Goal: Complete application form

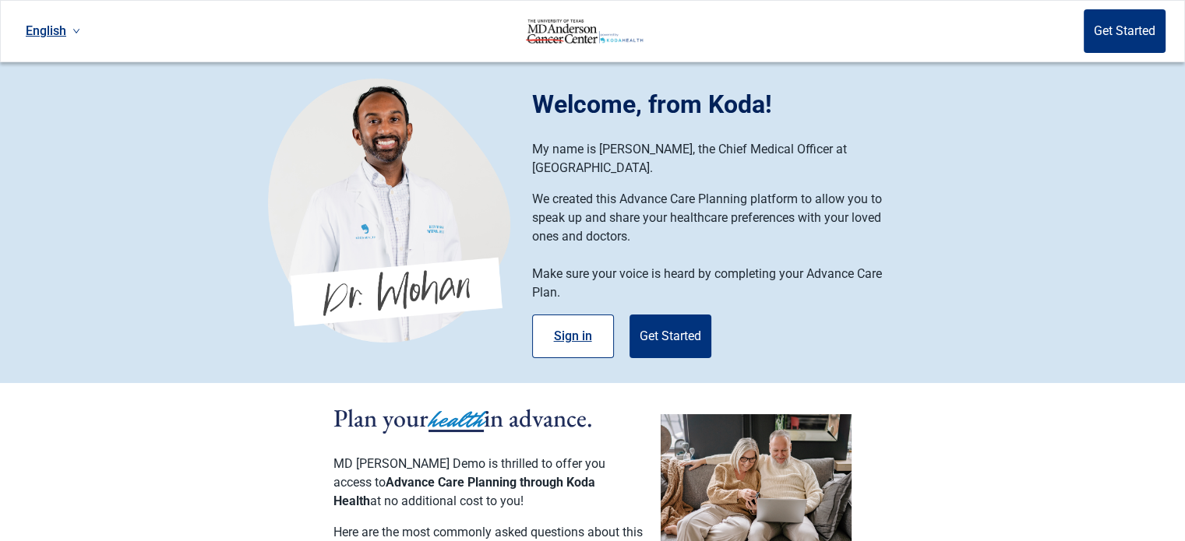
click at [584, 315] on button "Sign in" at bounding box center [573, 337] width 82 height 44
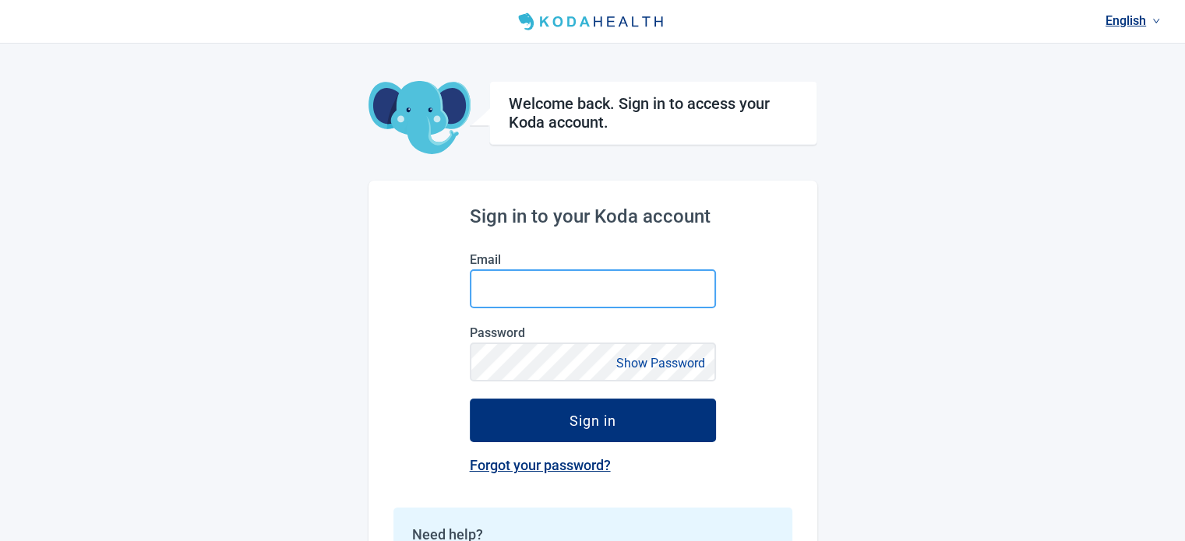
click at [568, 277] on input "Email" at bounding box center [593, 288] width 246 height 39
type input "[EMAIL_ADDRESS][DOMAIN_NAME]"
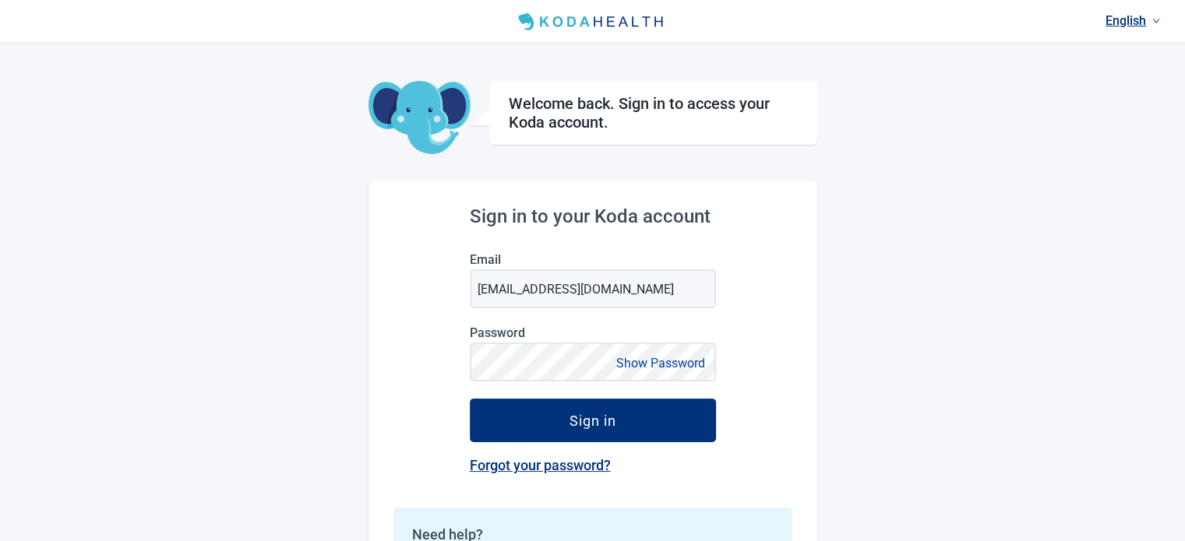
click at [646, 354] on button "Show Password" at bounding box center [660, 363] width 98 height 21
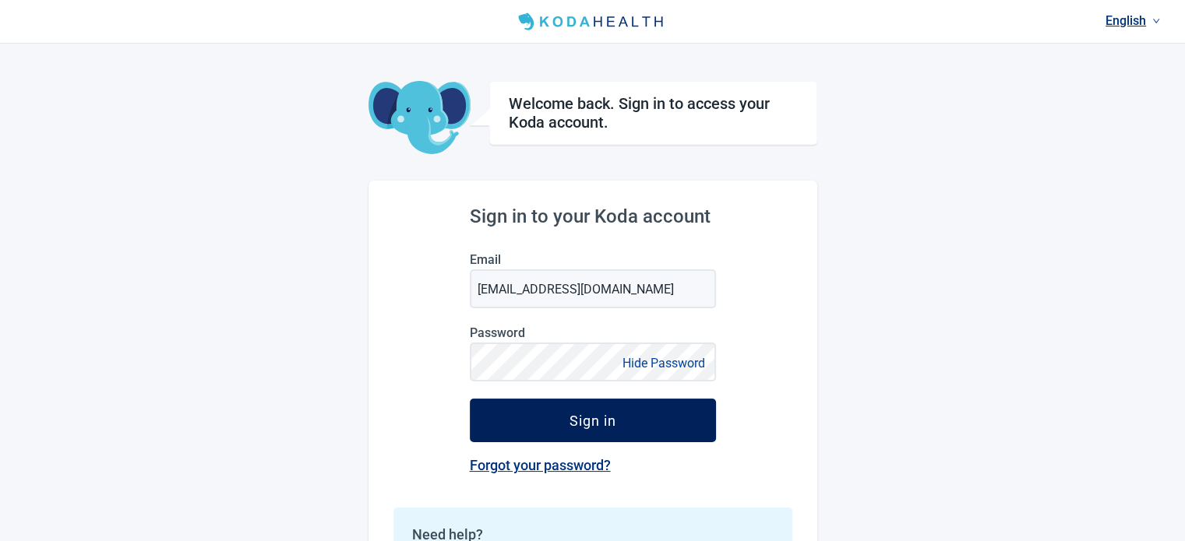
click at [620, 420] on button "Sign in" at bounding box center [593, 421] width 246 height 44
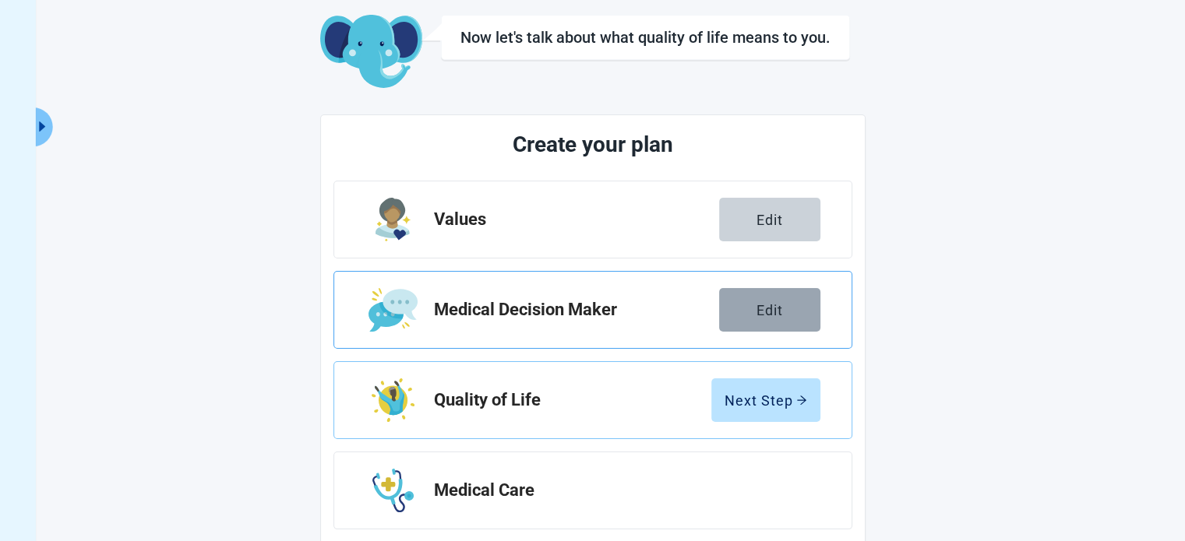
scroll to position [52, 0]
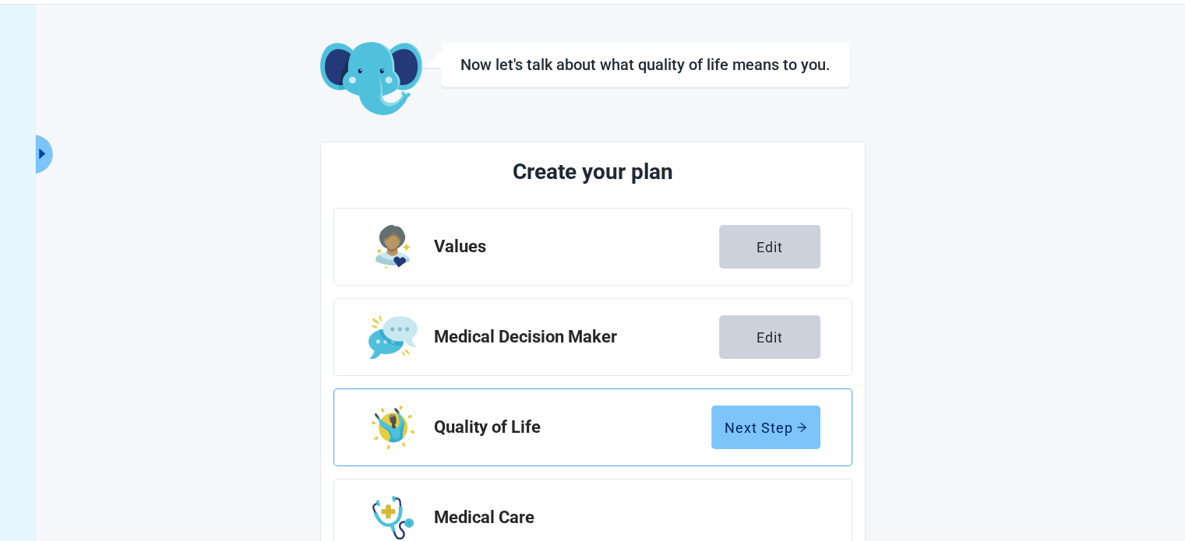
click at [766, 406] on button "Next Step" at bounding box center [765, 428] width 109 height 44
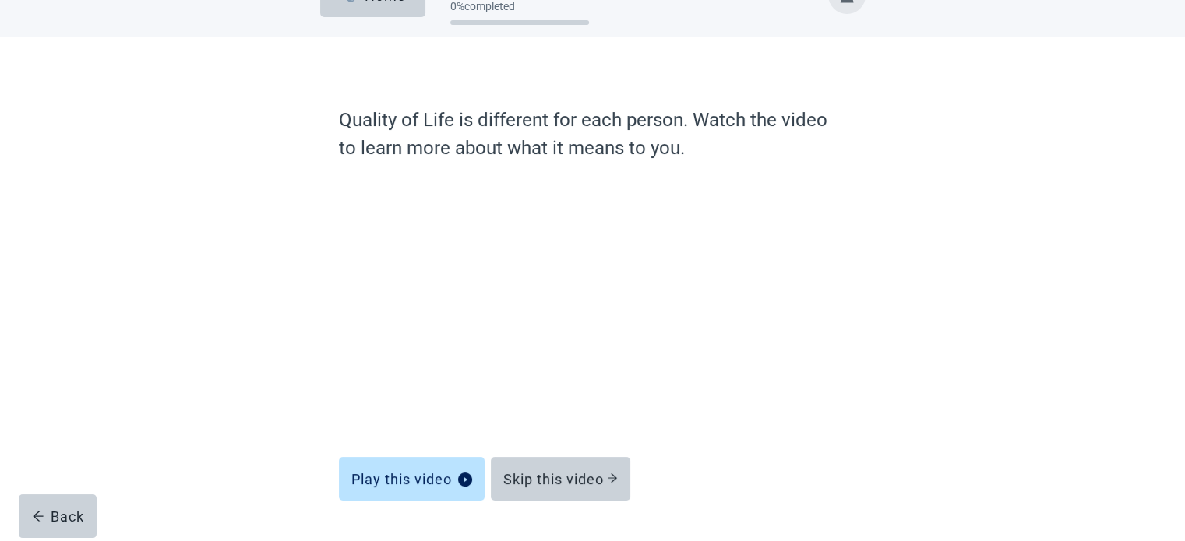
scroll to position [87, 0]
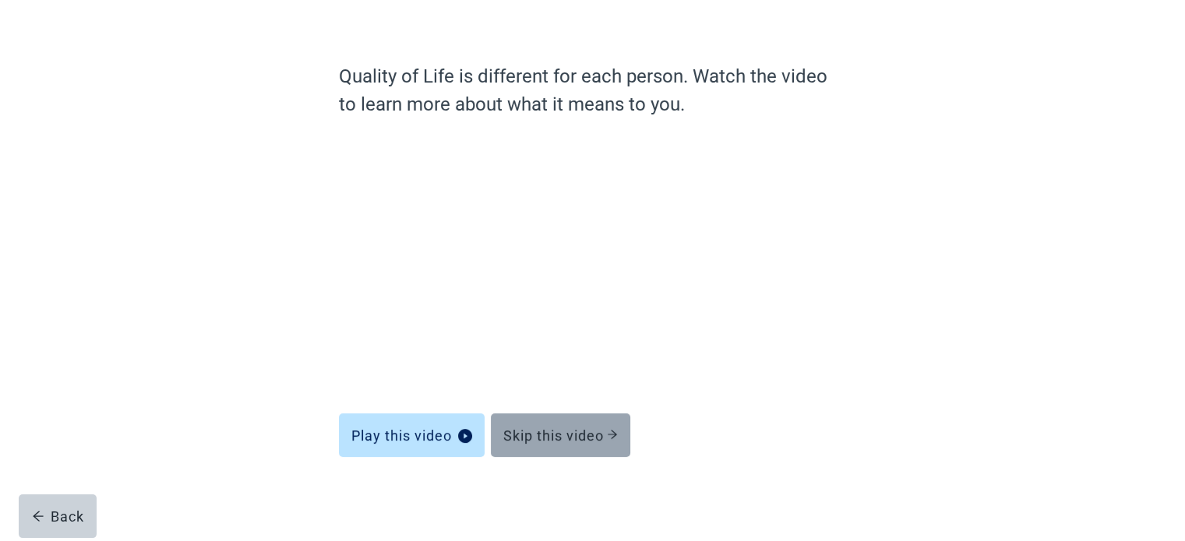
click at [596, 421] on button "Skip this video" at bounding box center [560, 436] width 139 height 44
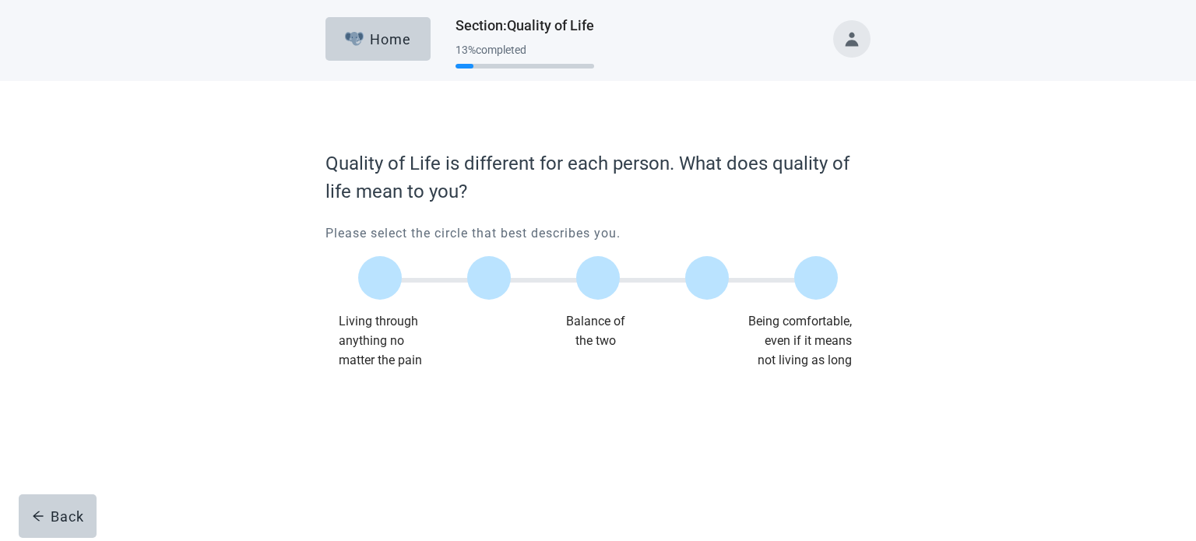
drag, startPoint x: 383, startPoint y: 287, endPoint x: 458, endPoint y: 308, distance: 77.7
click at [382, 286] on div at bounding box center [380, 278] width 44 height 44
click at [340, 401] on div "Continue" at bounding box center [369, 402] width 62 height 16
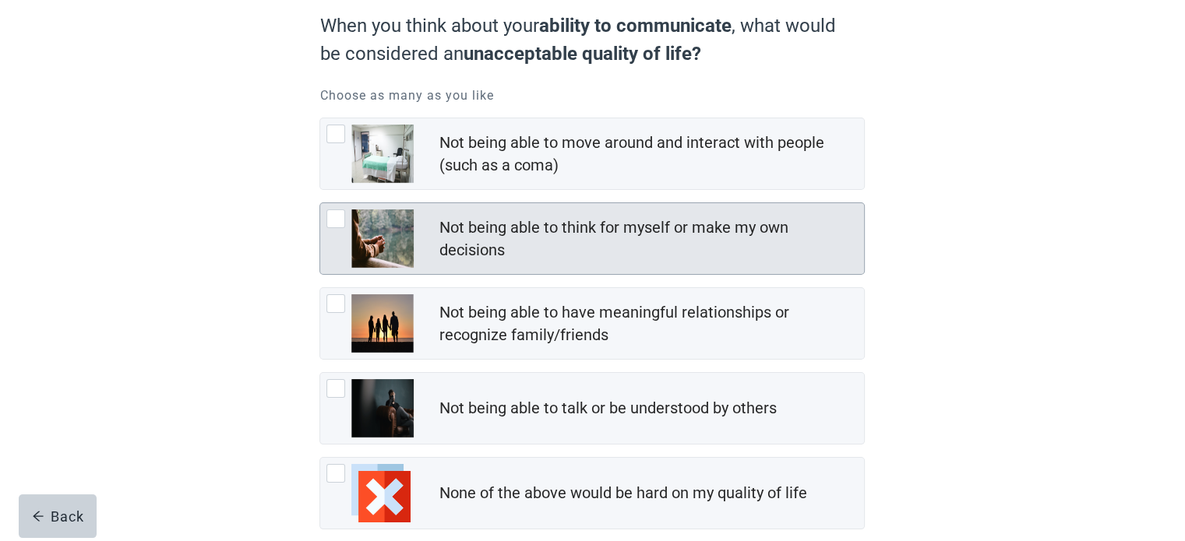
scroll to position [156, 0]
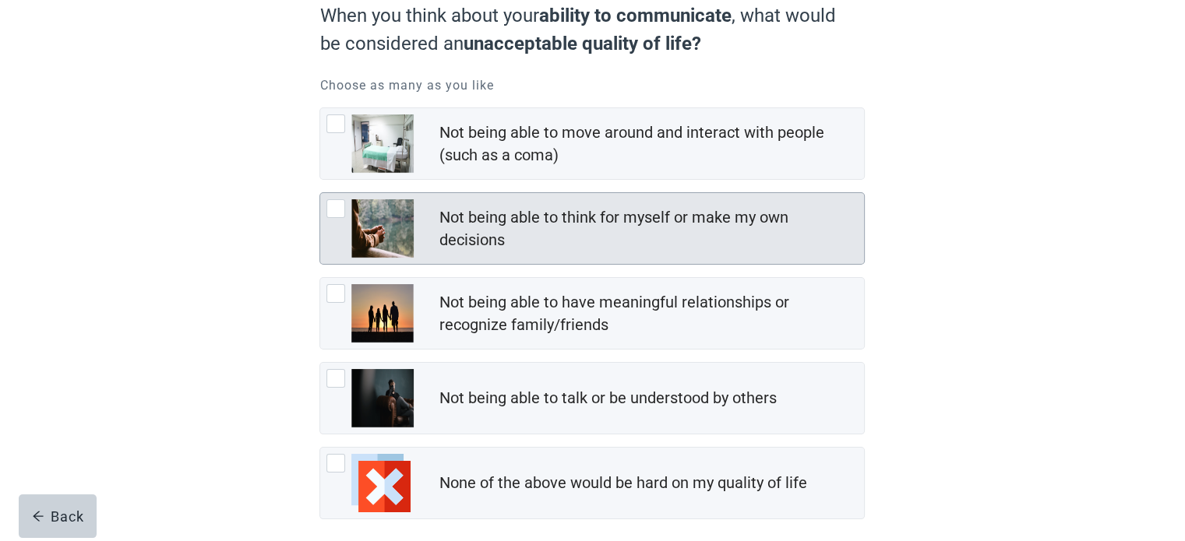
click at [509, 192] on div "Not being able to think for myself or make my own decisions" at bounding box center [591, 228] width 545 height 72
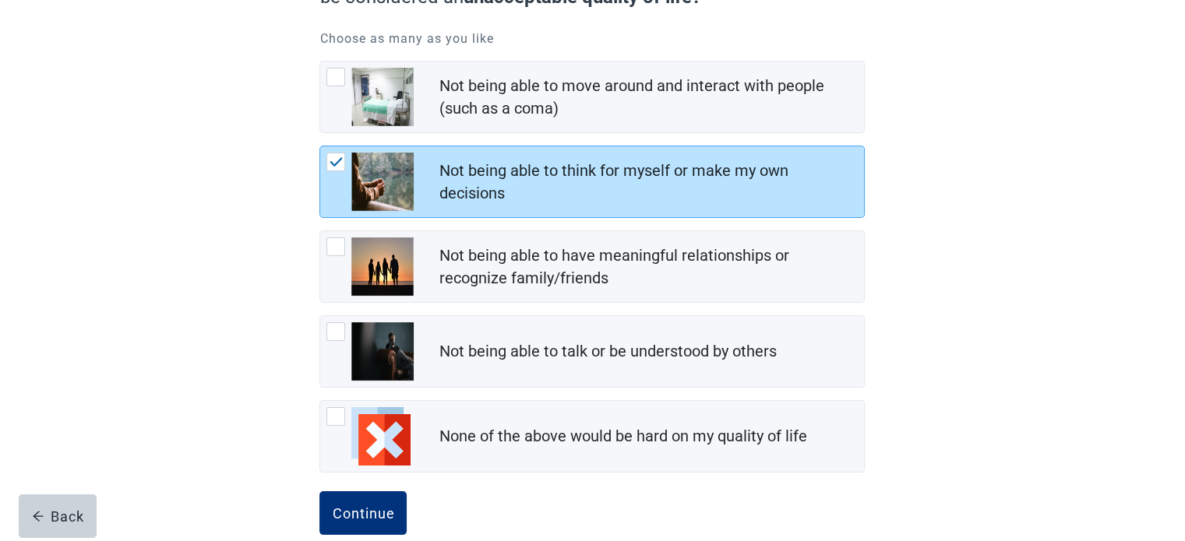
scroll to position [228, 0]
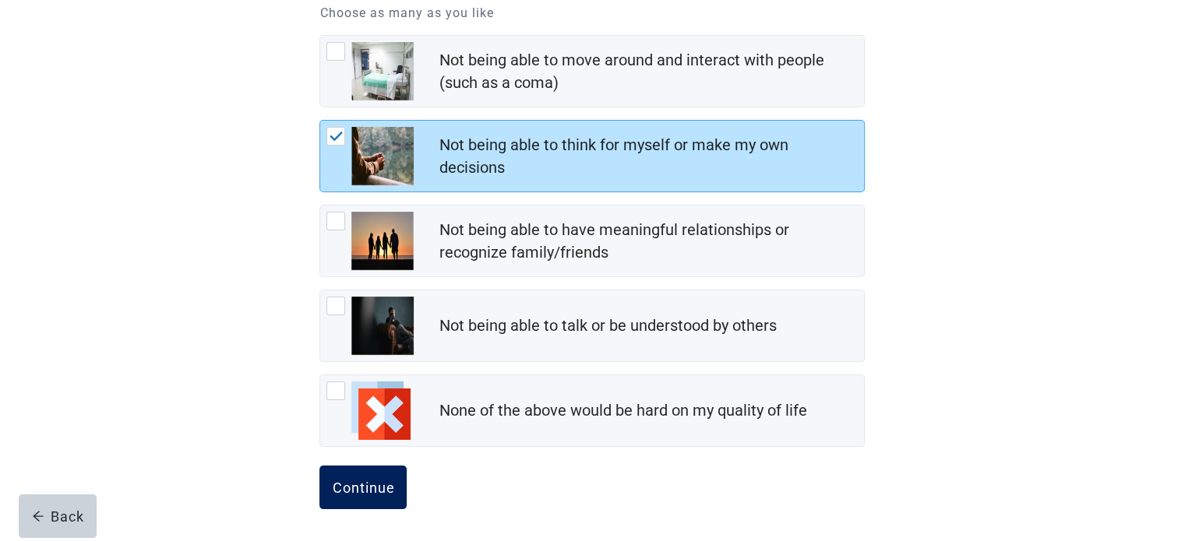
click at [369, 474] on button "Continue" at bounding box center [362, 488] width 87 height 44
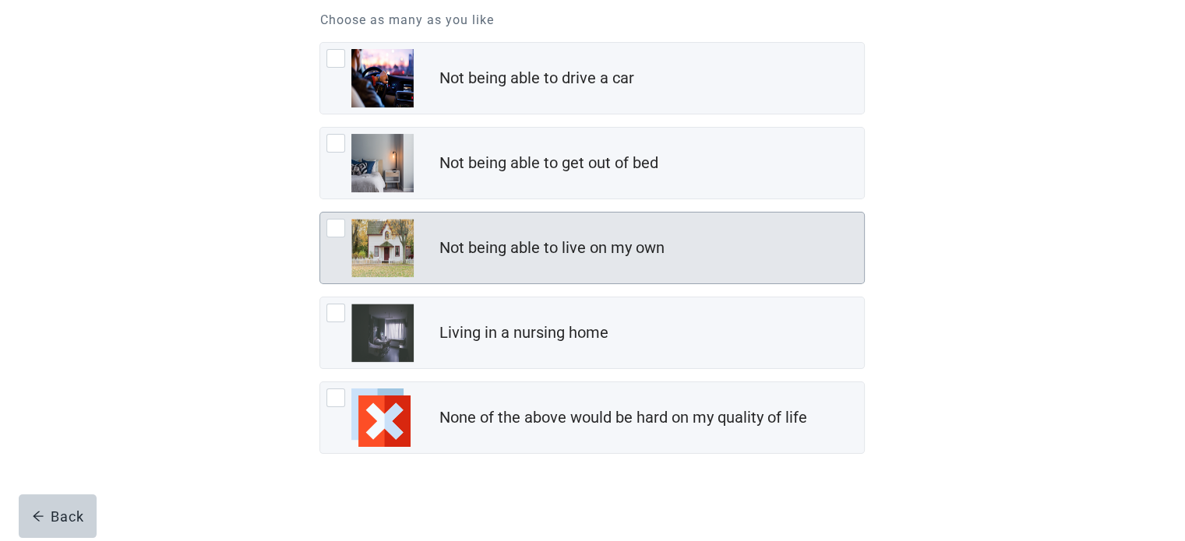
scroll to position [228, 0]
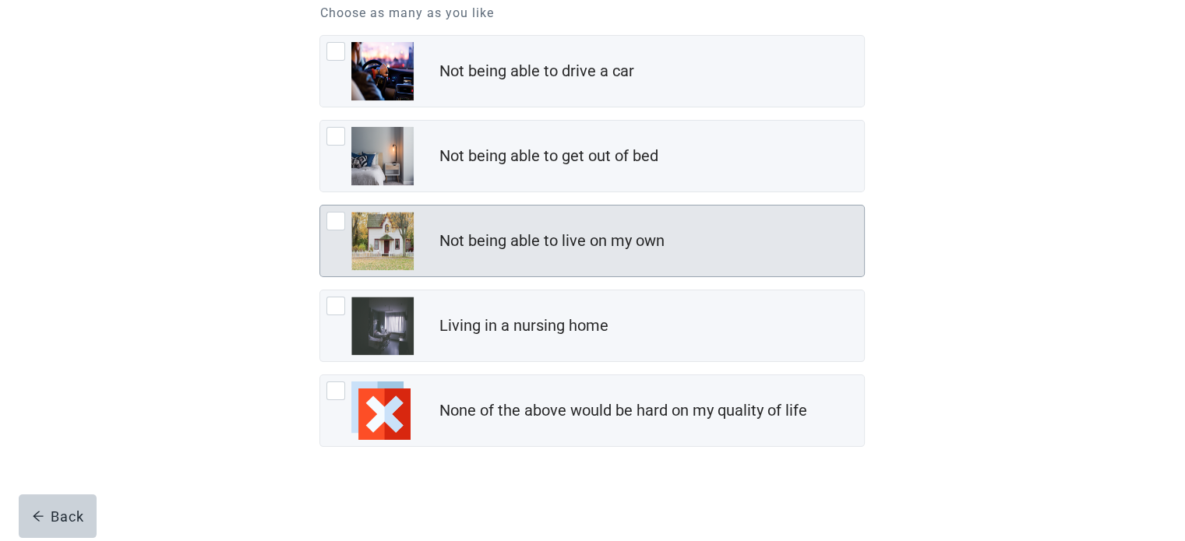
click at [516, 246] on div "Not being able to live on my own" at bounding box center [551, 241] width 225 height 23
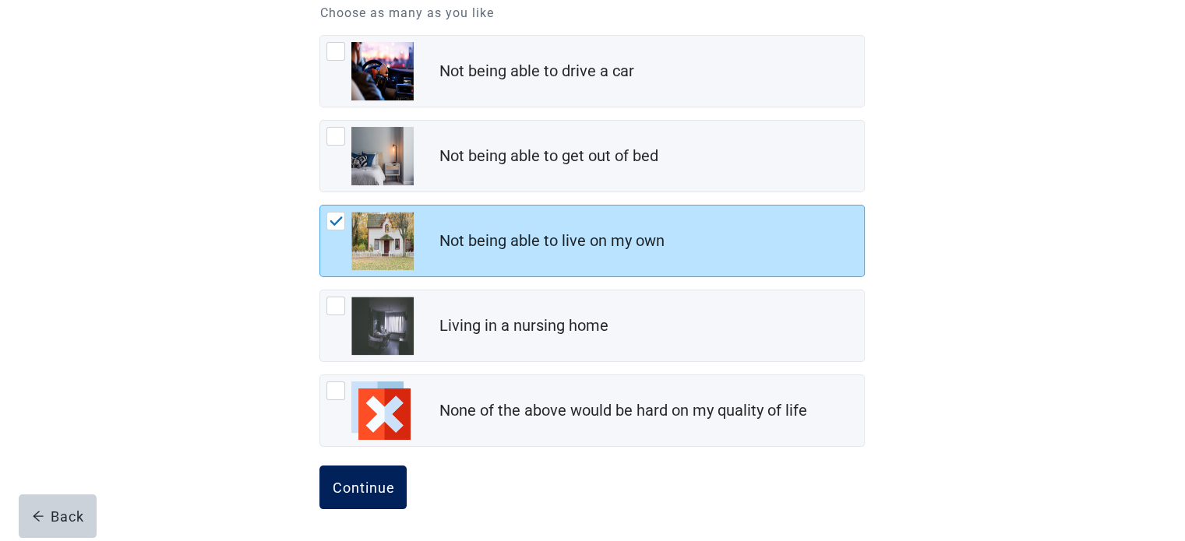
click at [368, 488] on div "Continue" at bounding box center [363, 488] width 62 height 16
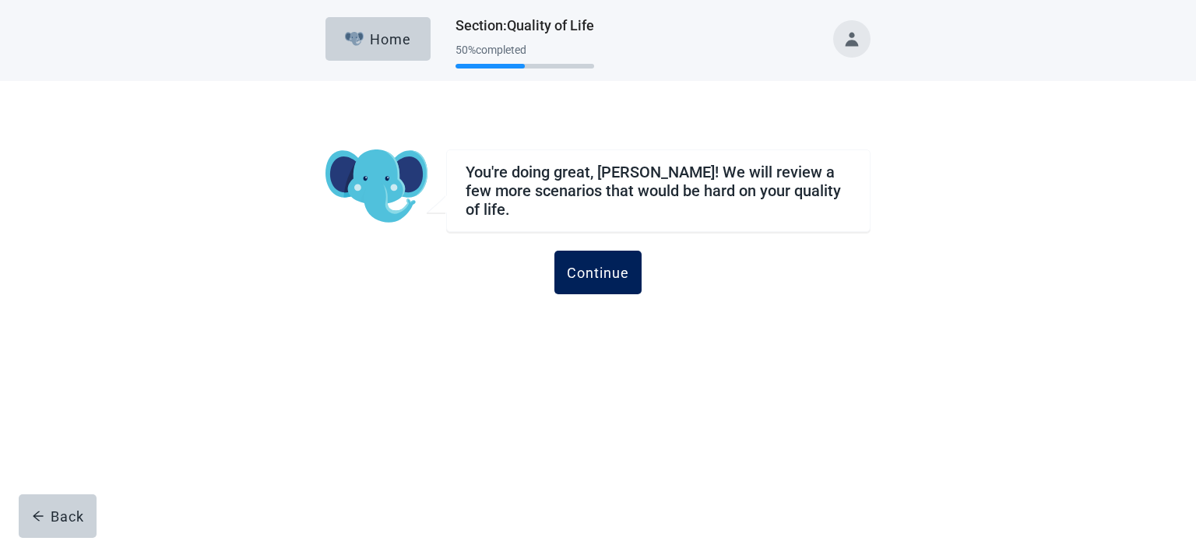
click at [573, 284] on button "Continue" at bounding box center [598, 273] width 87 height 44
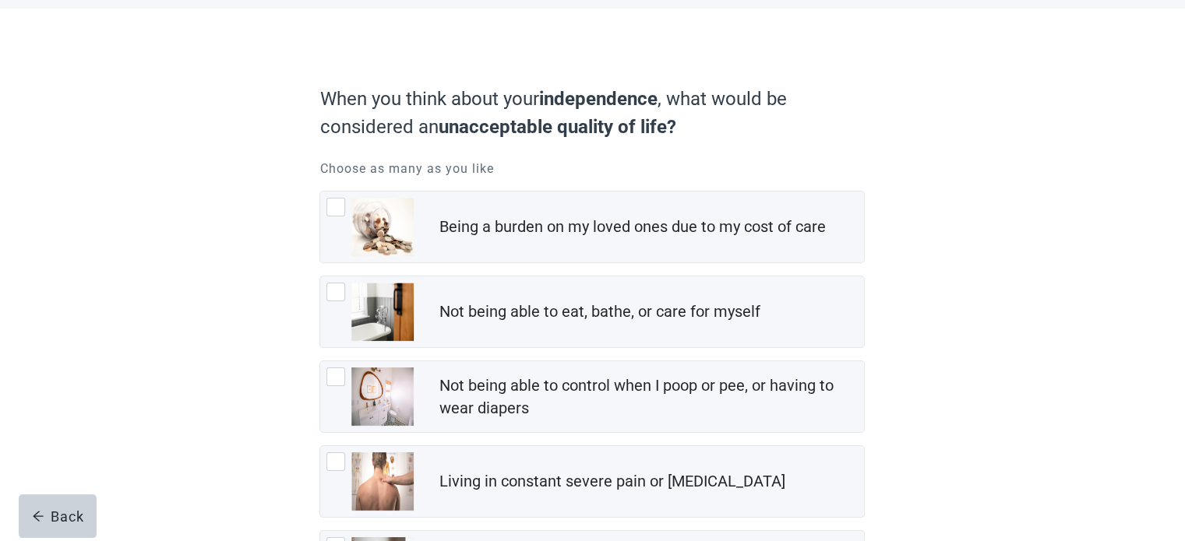
scroll to position [312, 0]
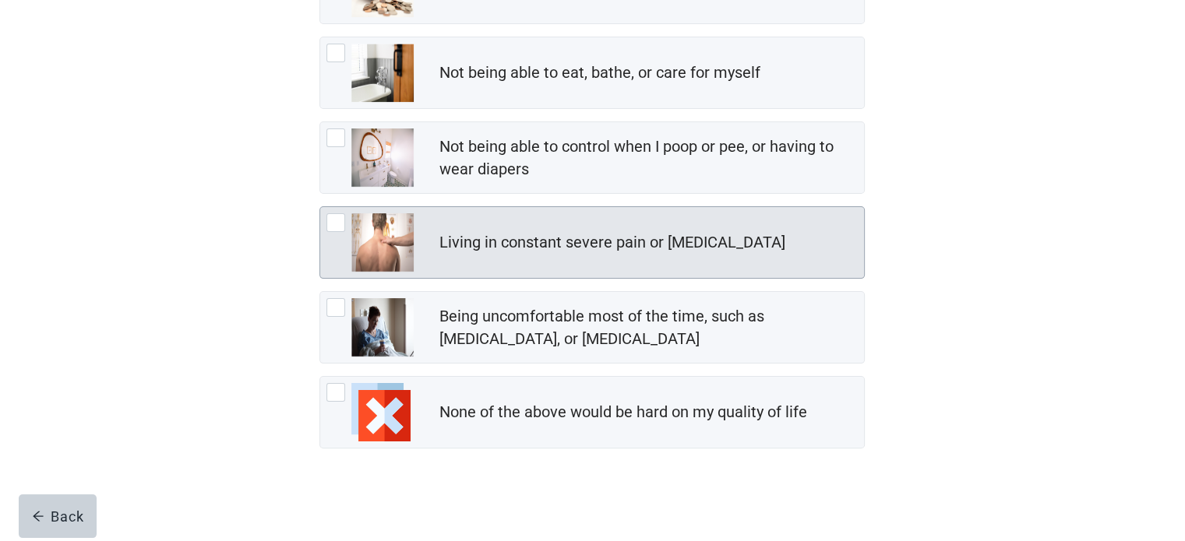
click at [333, 227] on div at bounding box center [335, 222] width 19 height 19
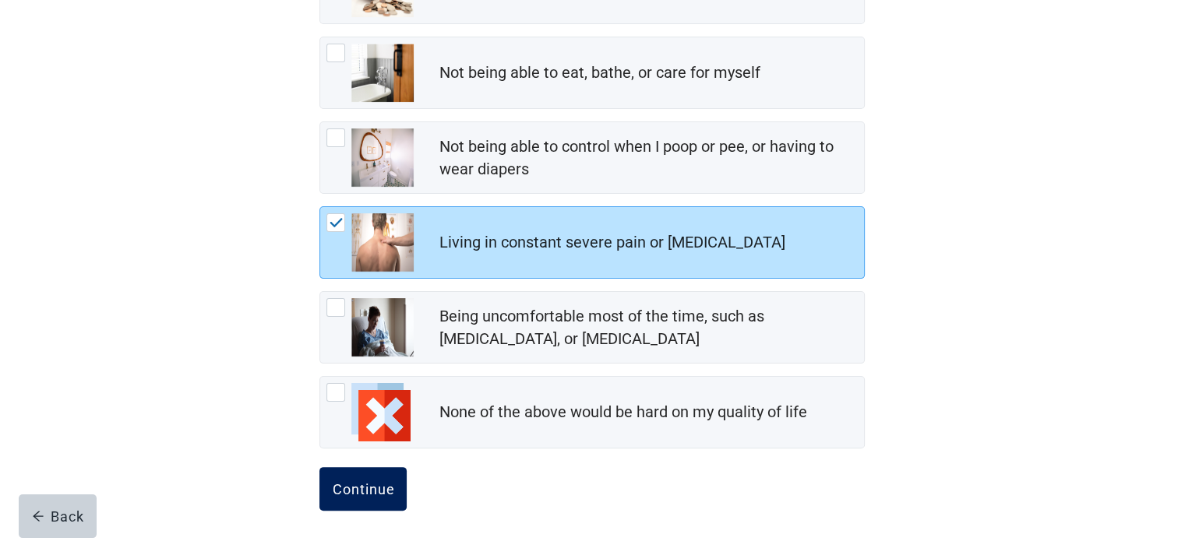
click at [365, 486] on div "Continue" at bounding box center [363, 489] width 62 height 16
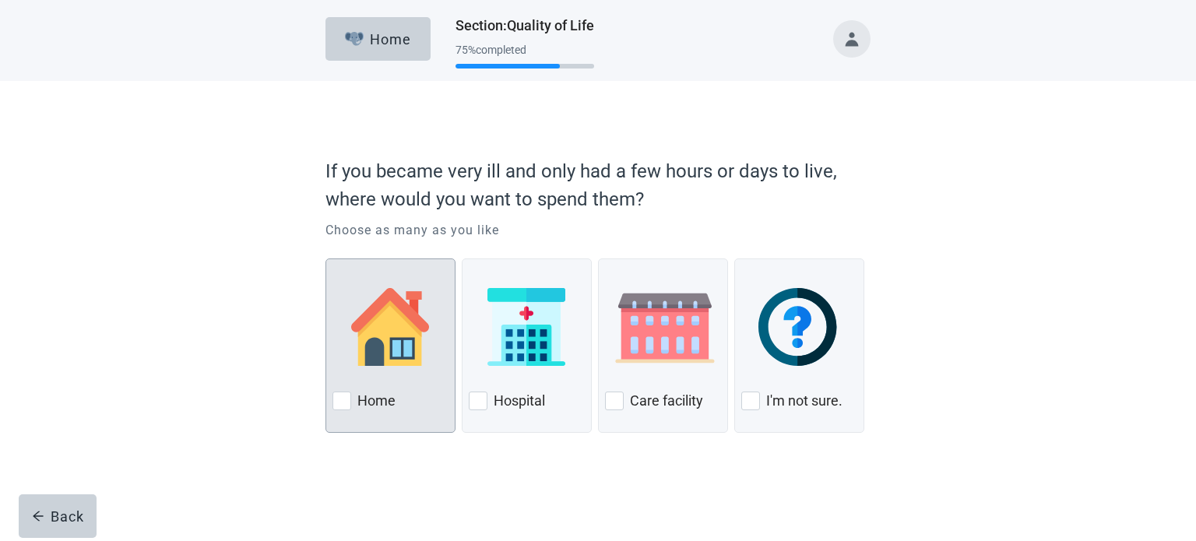
click at [347, 402] on div at bounding box center [342, 401] width 19 height 19
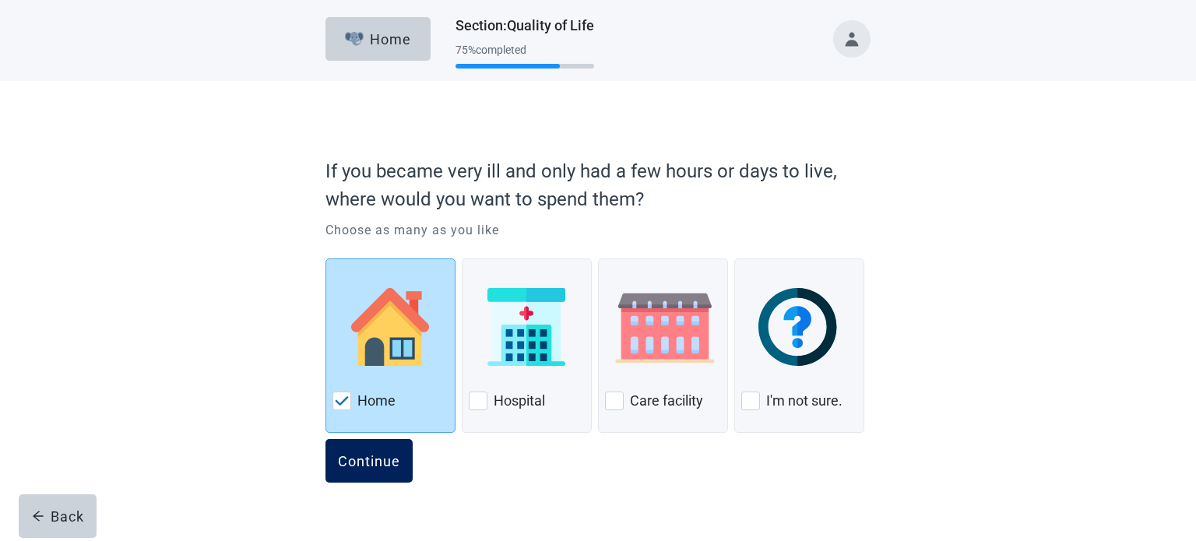
click at [365, 450] on button "Continue" at bounding box center [369, 461] width 87 height 44
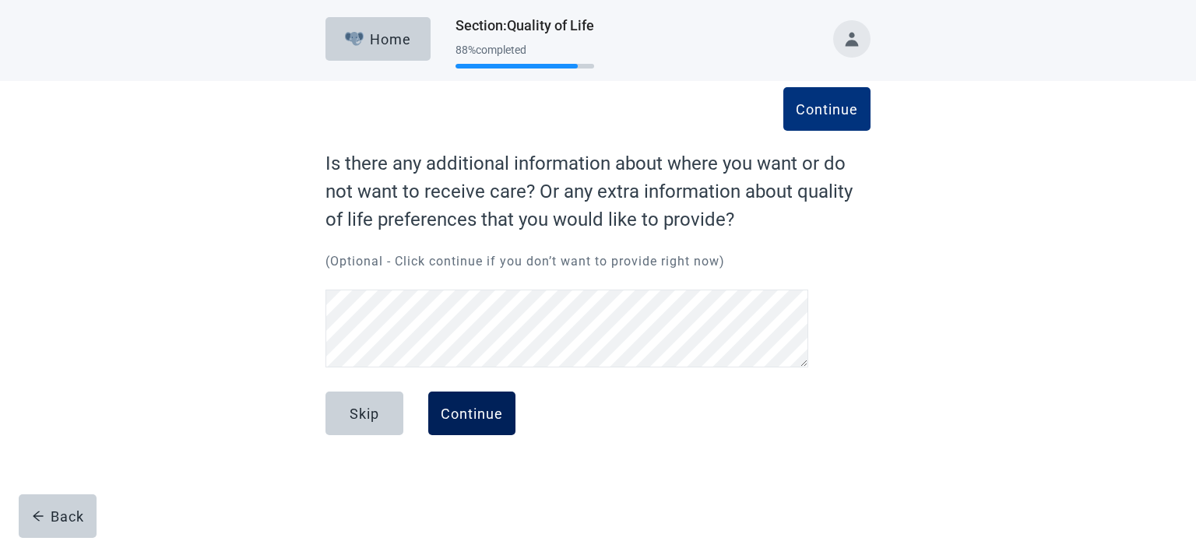
click at [481, 407] on div "Continue" at bounding box center [472, 414] width 62 height 16
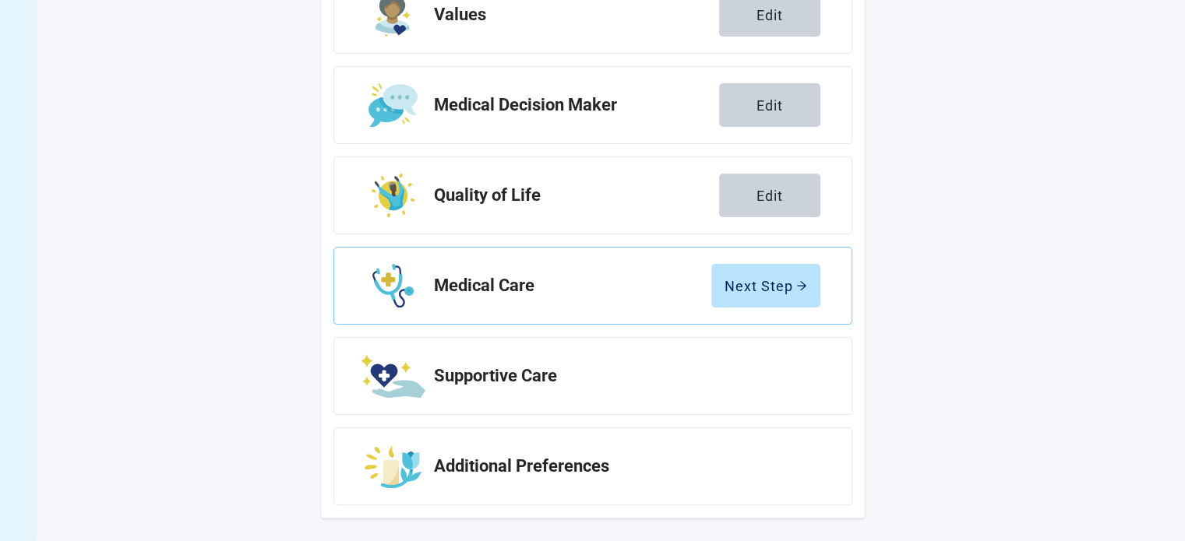
scroll to position [293, 0]
click at [770, 292] on div "Next Step" at bounding box center [765, 285] width 83 height 16
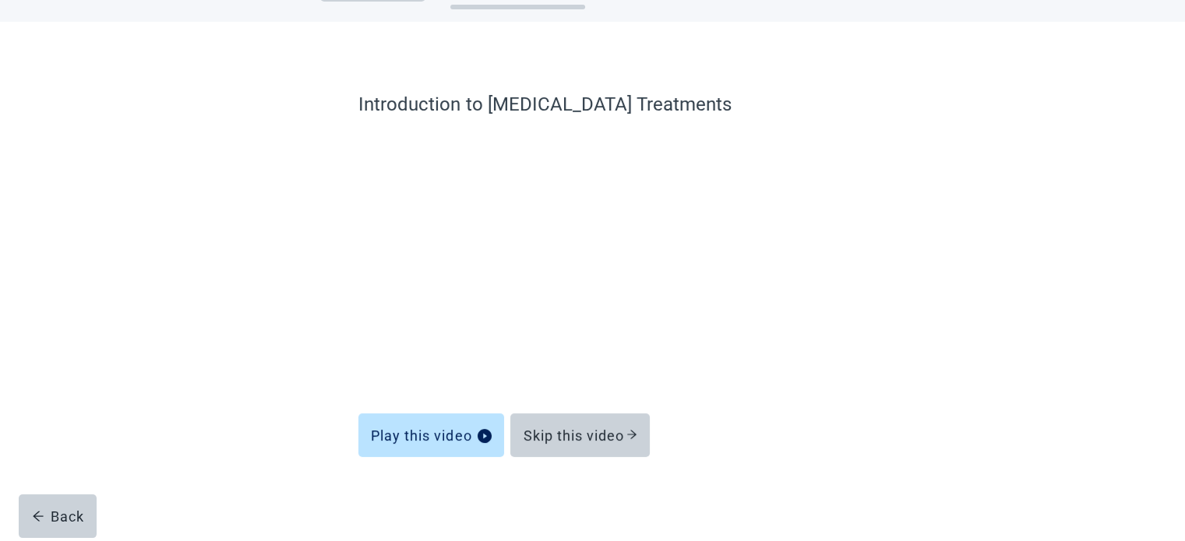
scroll to position [59, 0]
click at [603, 432] on div "Skip this video" at bounding box center [580, 436] width 114 height 16
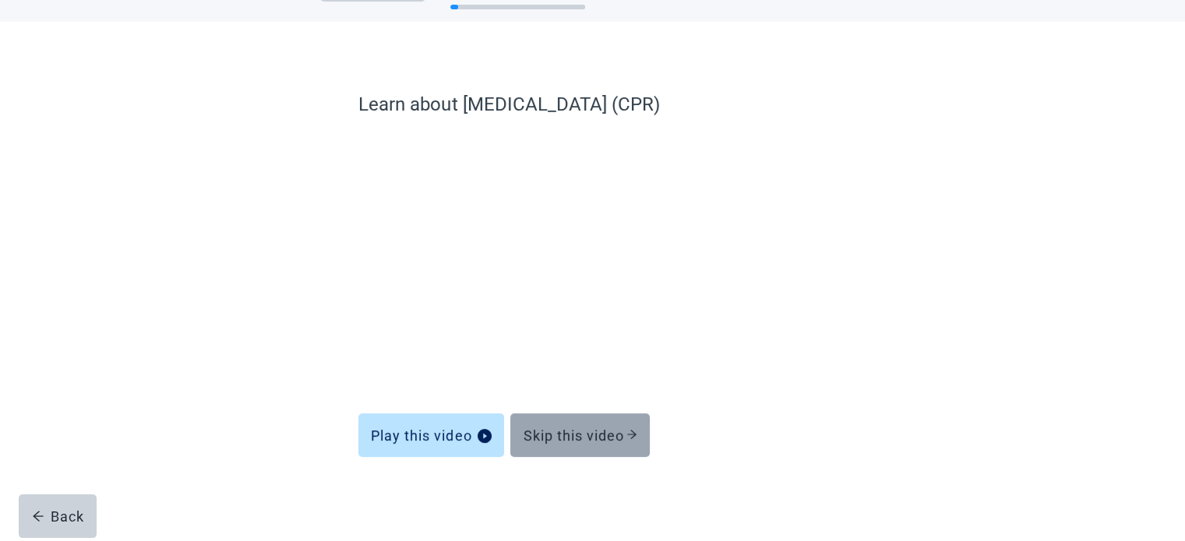
click at [600, 433] on div "Skip this video" at bounding box center [580, 436] width 114 height 16
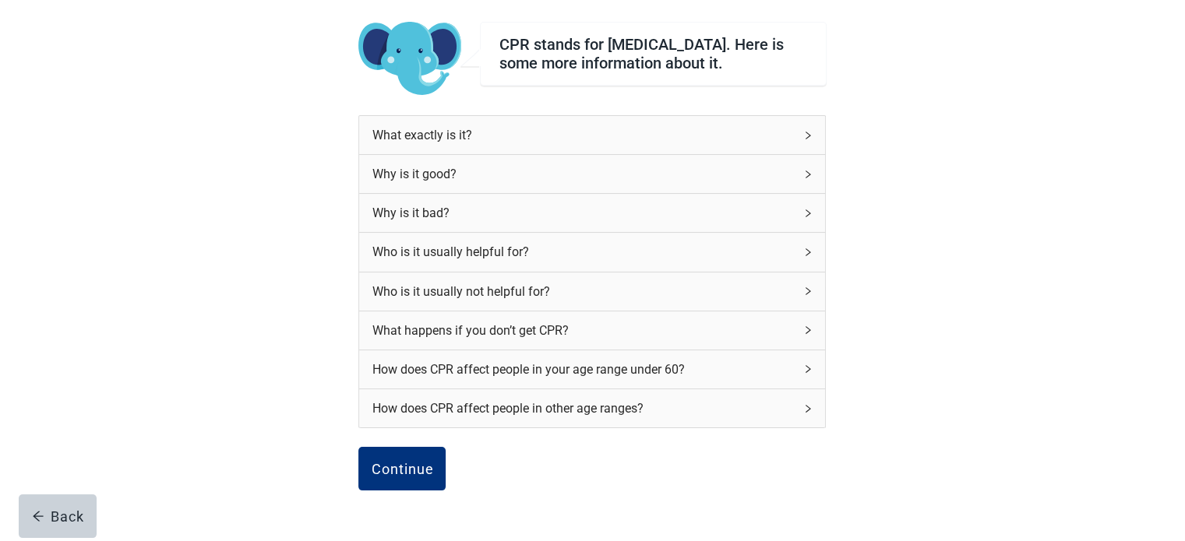
scroll to position [137, 0]
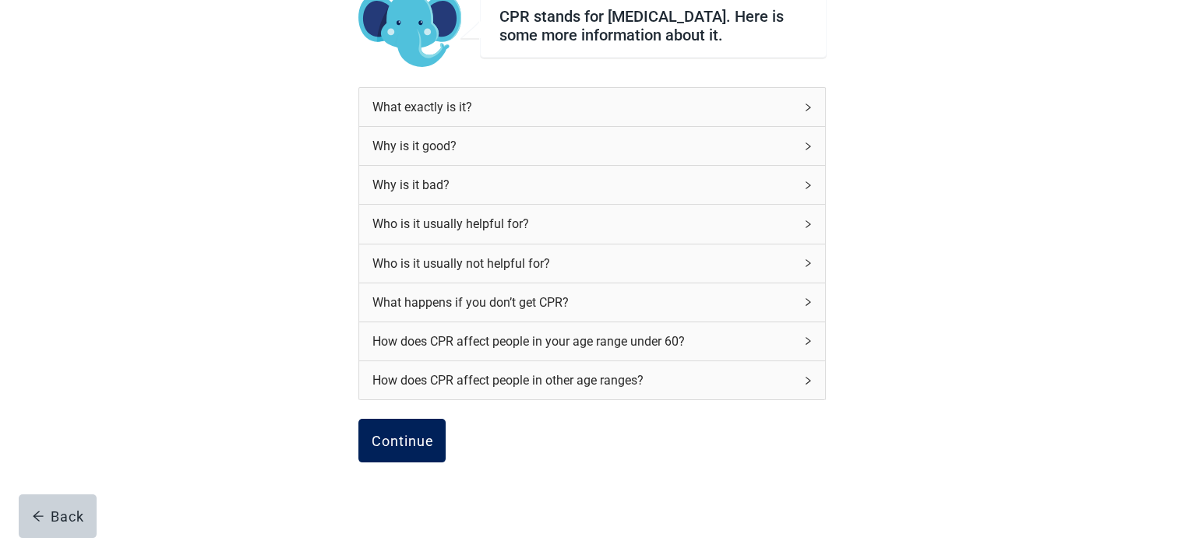
click at [419, 449] on div "Continue" at bounding box center [402, 441] width 62 height 16
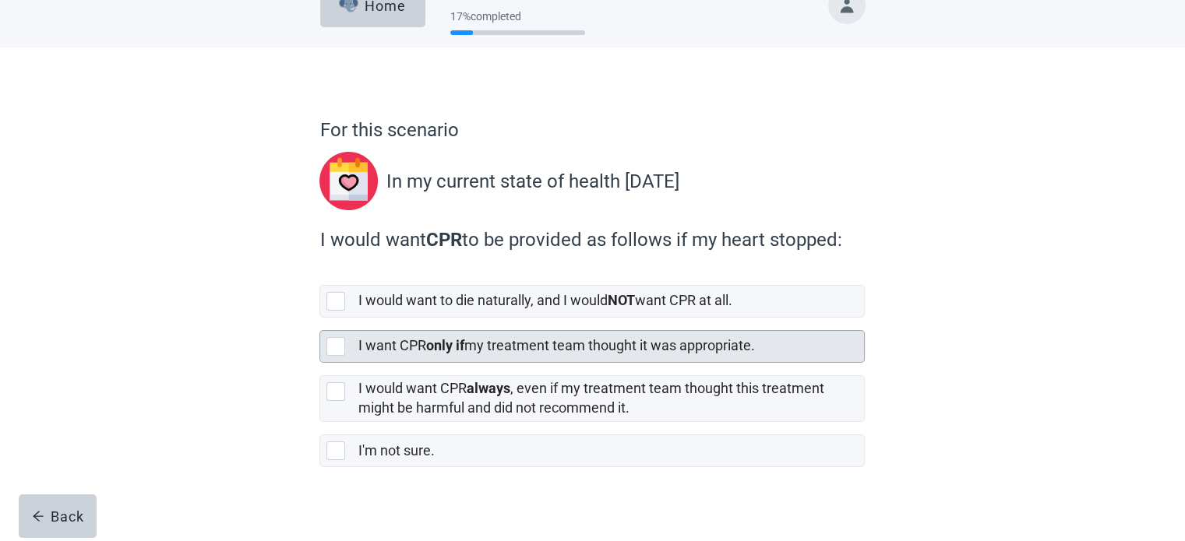
scroll to position [48, 0]
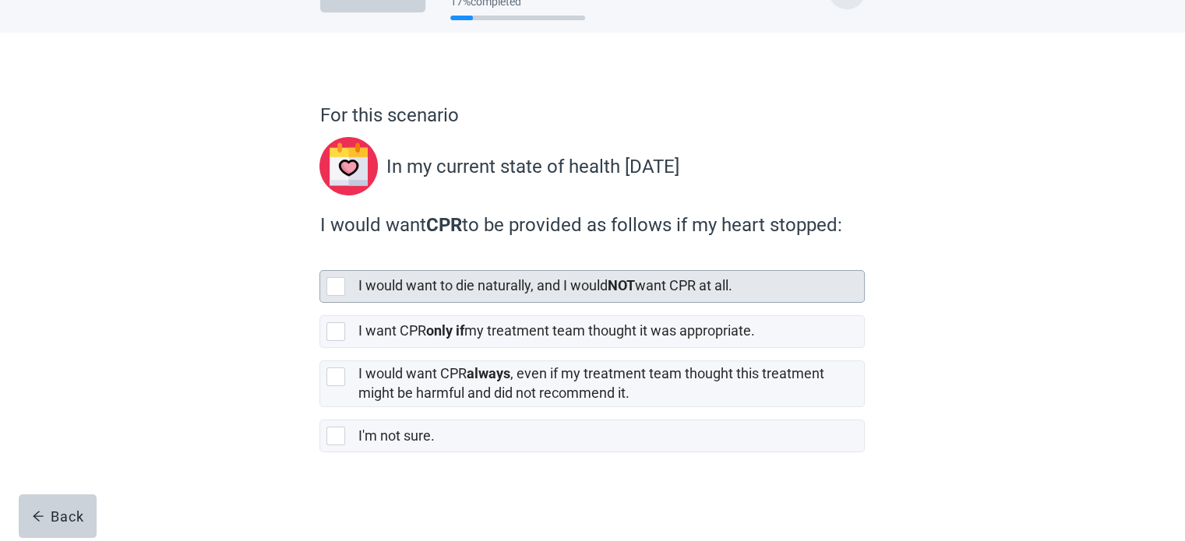
click at [339, 296] on div "I would want to die naturally, and I would NOT want CPR at all." at bounding box center [592, 286] width 544 height 31
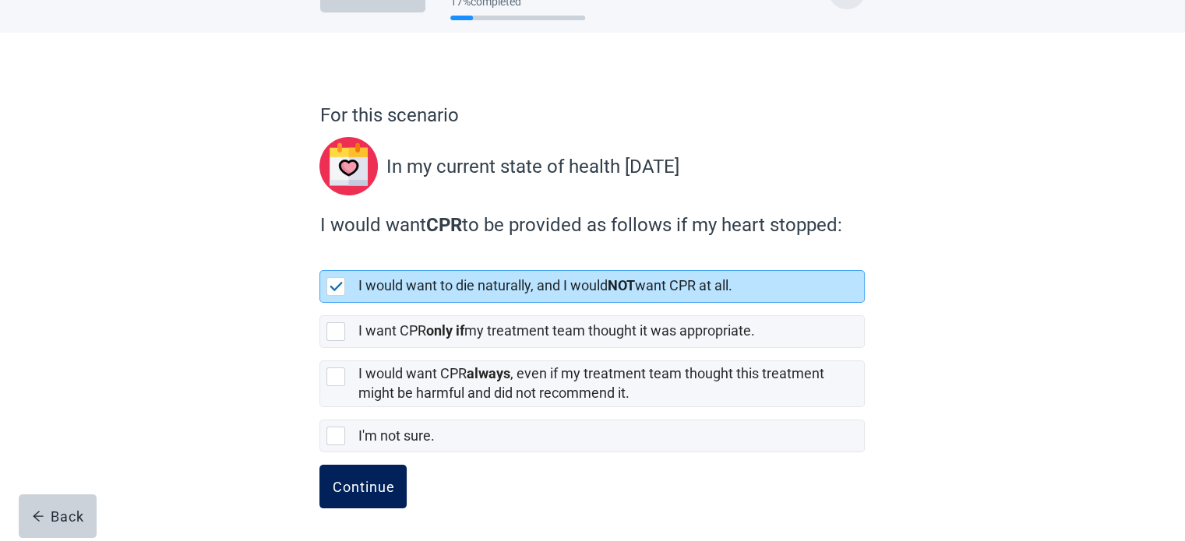
click at [365, 474] on button "Continue" at bounding box center [362, 487] width 87 height 44
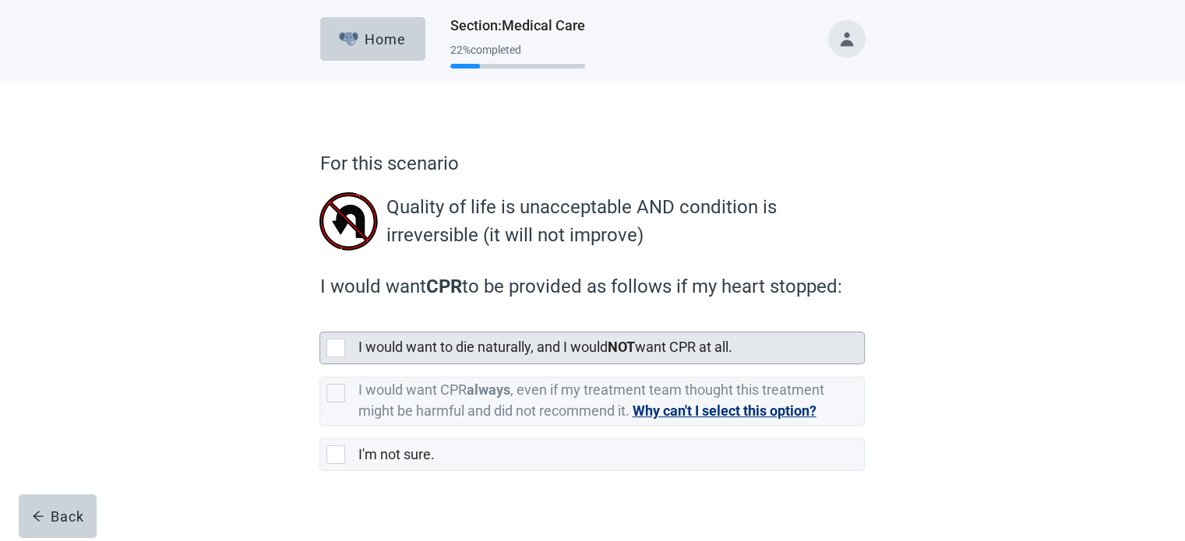
click at [334, 354] on div at bounding box center [335, 348] width 19 height 19
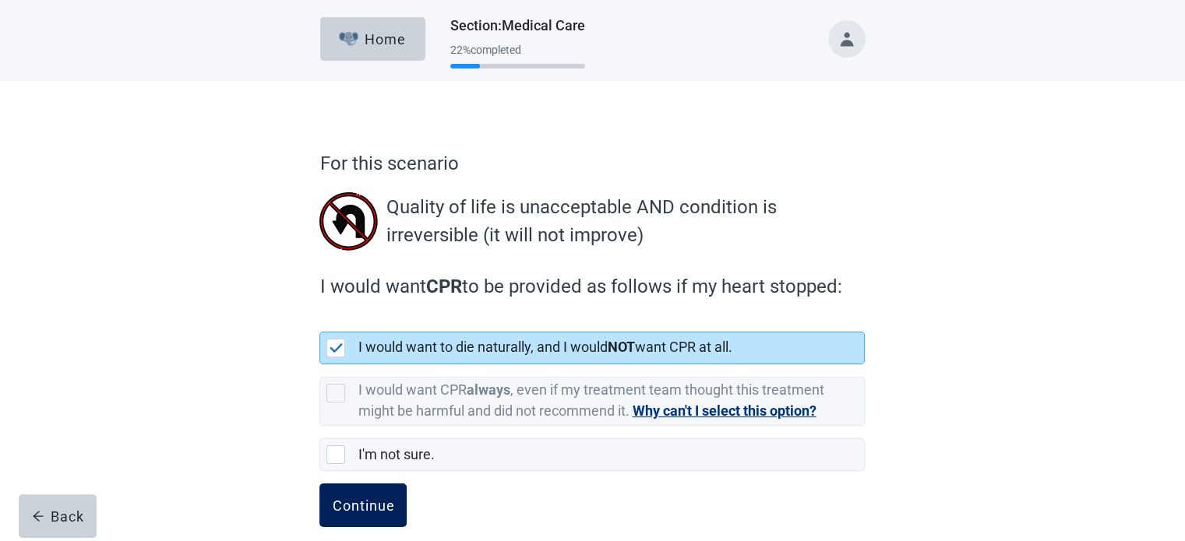
click at [362, 498] on div "Continue" at bounding box center [363, 506] width 62 height 16
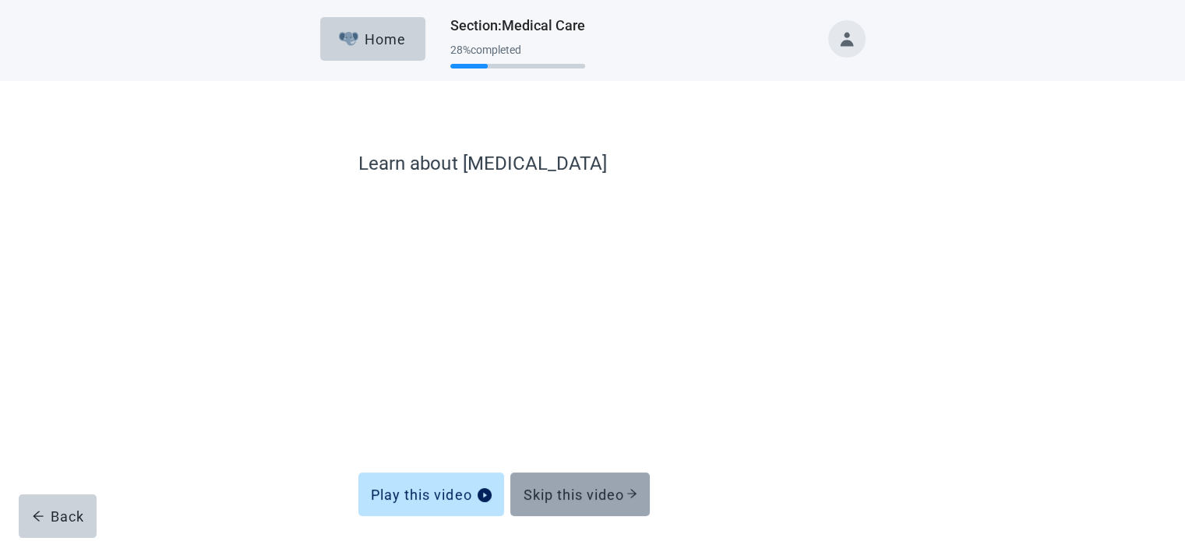
click at [542, 493] on div "Skip this video" at bounding box center [580, 495] width 114 height 16
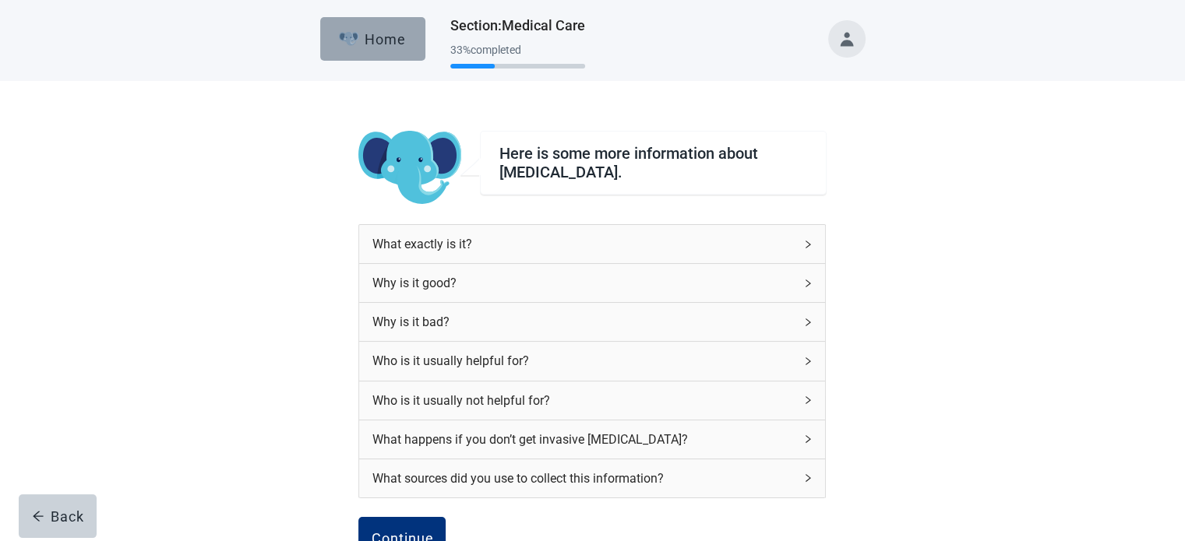
click at [365, 30] on button "Home" at bounding box center [372, 39] width 105 height 44
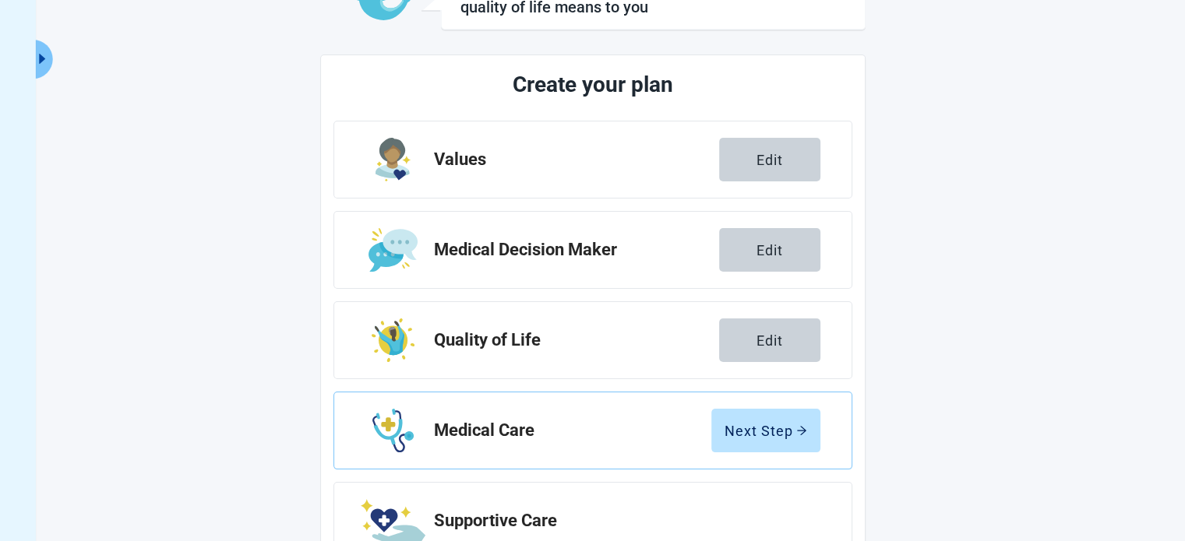
scroll to position [137, 0]
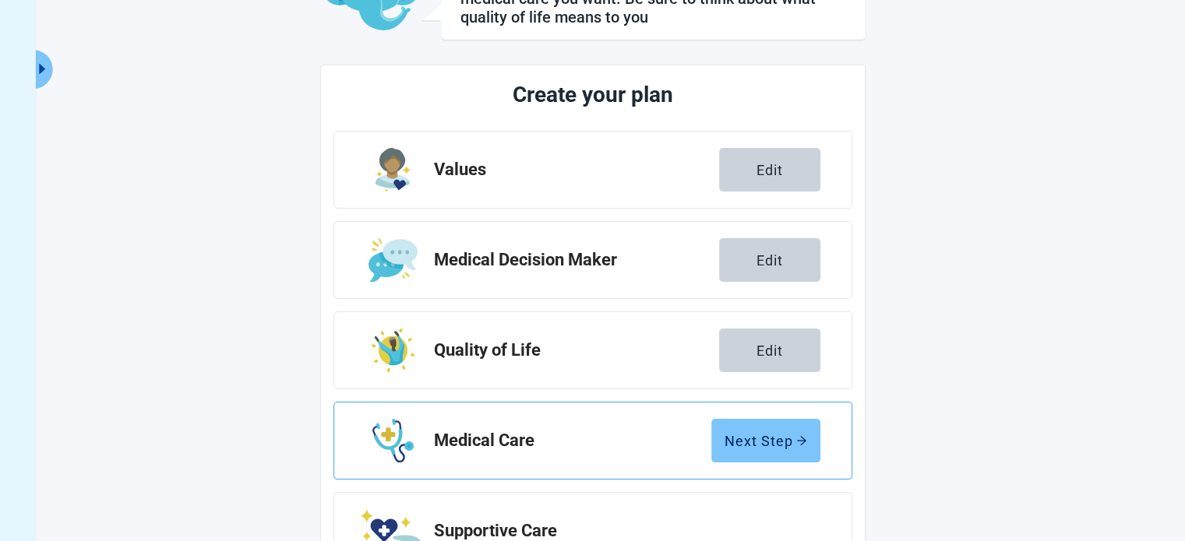
click at [763, 436] on div "Next Step" at bounding box center [765, 441] width 83 height 16
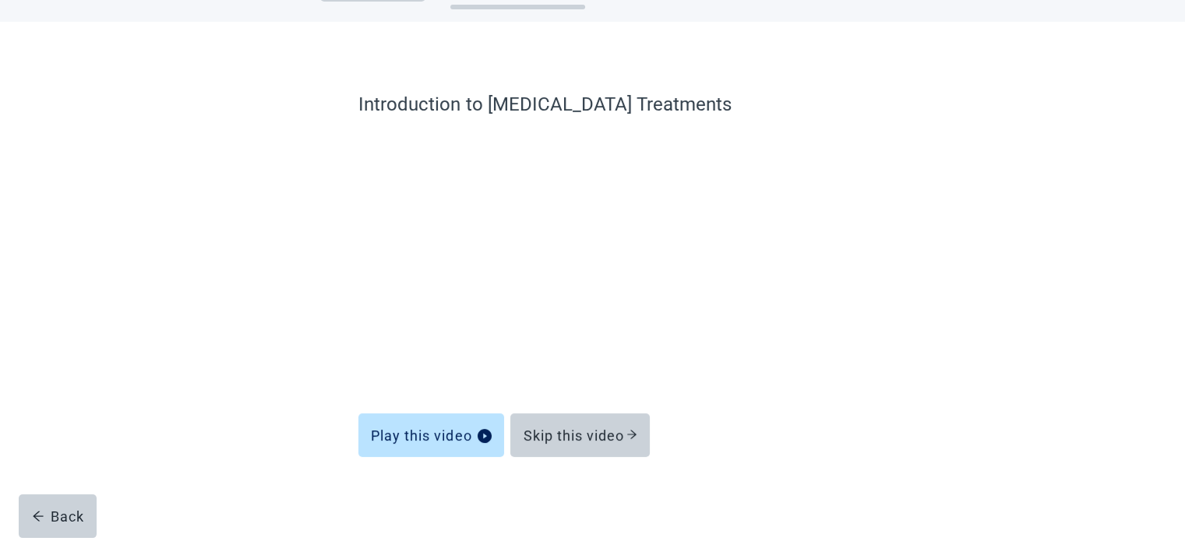
scroll to position [59, 0]
click at [601, 439] on div "Skip this video" at bounding box center [580, 436] width 114 height 16
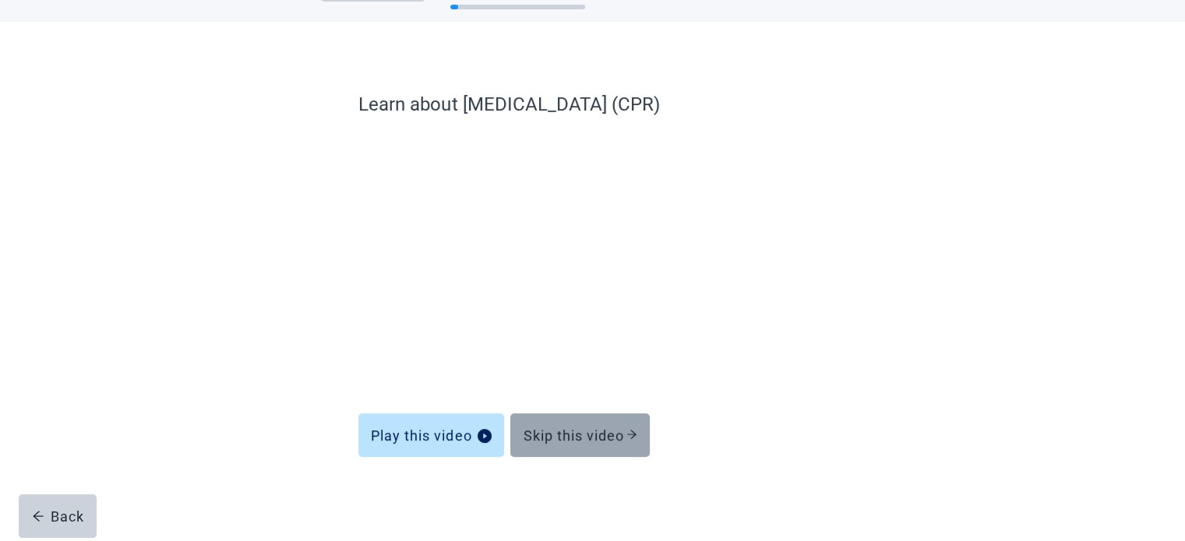
click at [557, 421] on button "Skip this video" at bounding box center [579, 436] width 139 height 44
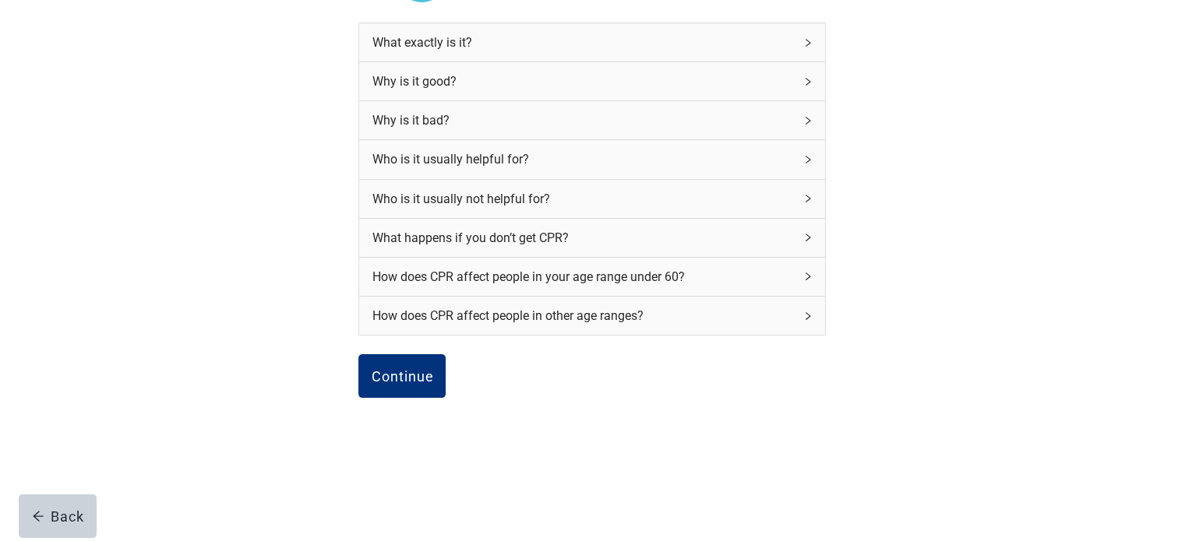
scroll to position [207, 0]
click at [386, 371] on div "Continue" at bounding box center [402, 376] width 62 height 16
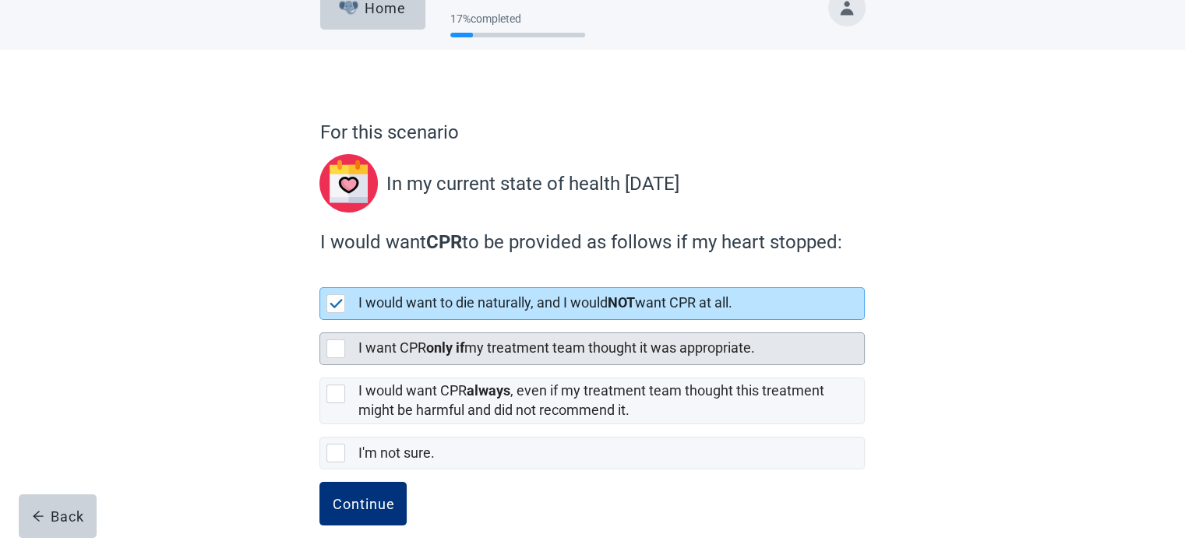
scroll to position [48, 0]
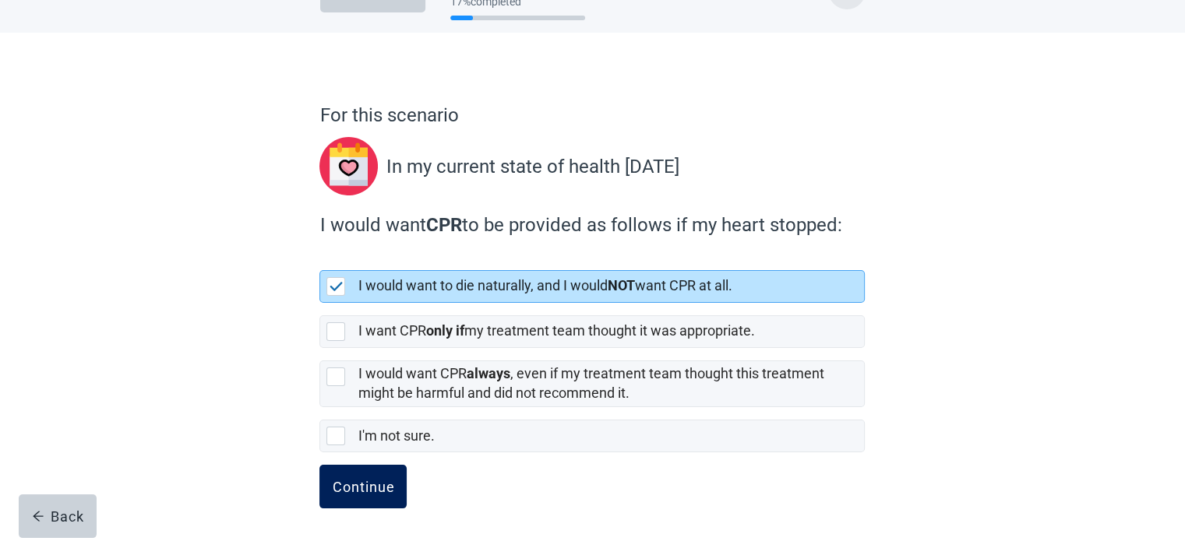
click at [352, 479] on div "Continue" at bounding box center [363, 487] width 62 height 16
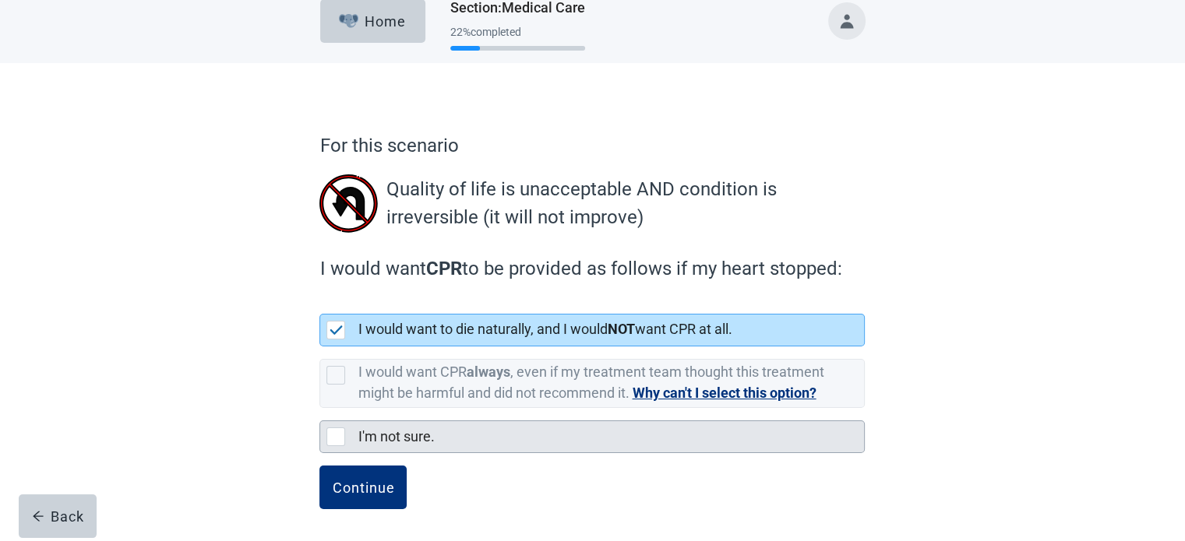
scroll to position [19, 0]
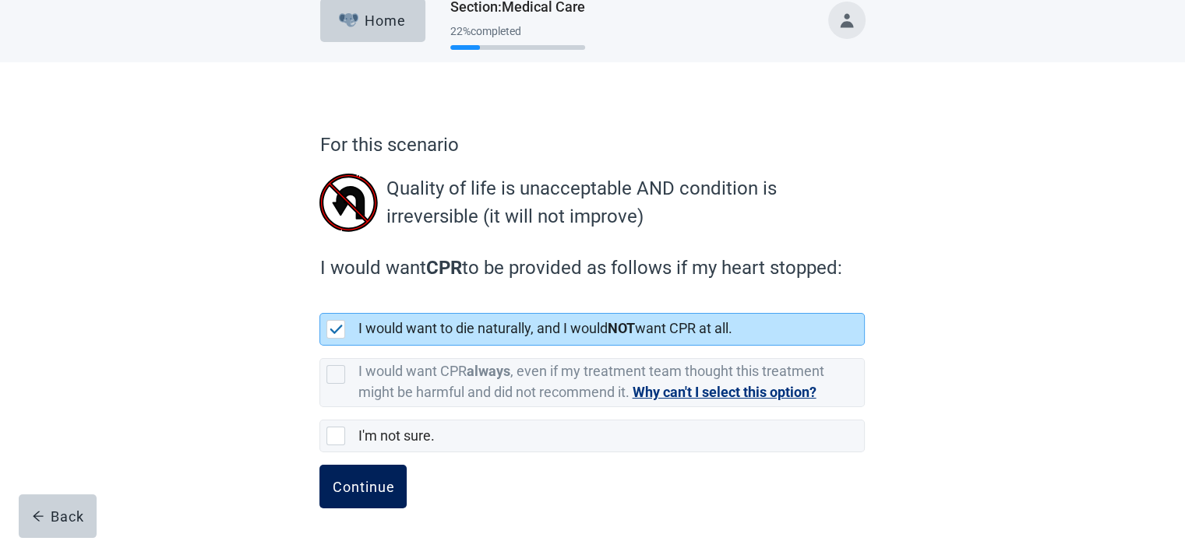
click at [354, 483] on div "Continue" at bounding box center [363, 487] width 62 height 16
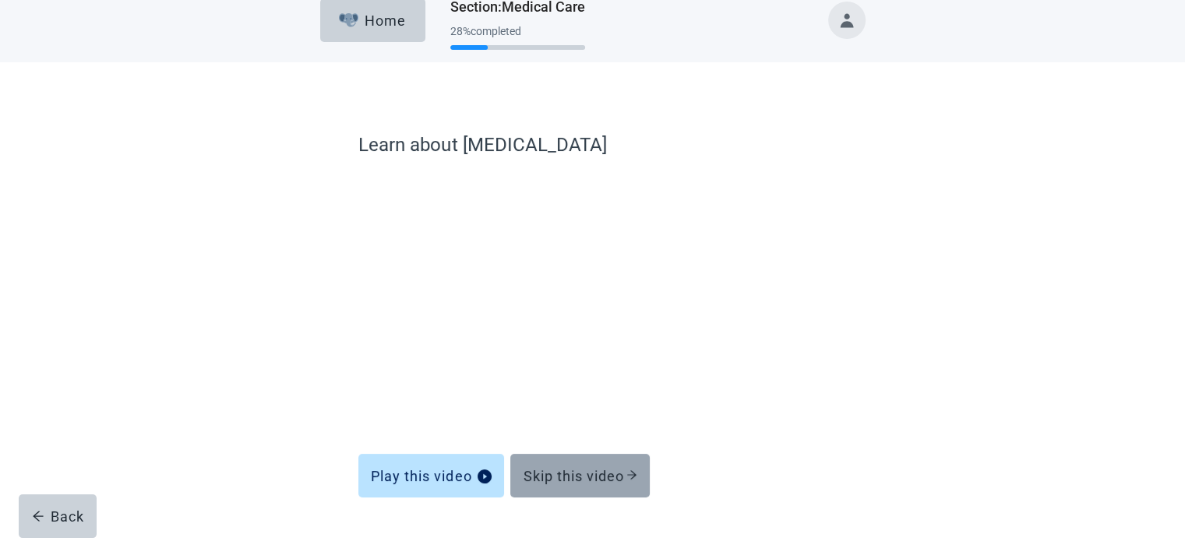
drag, startPoint x: 552, startPoint y: 477, endPoint x: 534, endPoint y: 479, distance: 18.8
click at [551, 477] on div "Skip this video" at bounding box center [580, 476] width 114 height 16
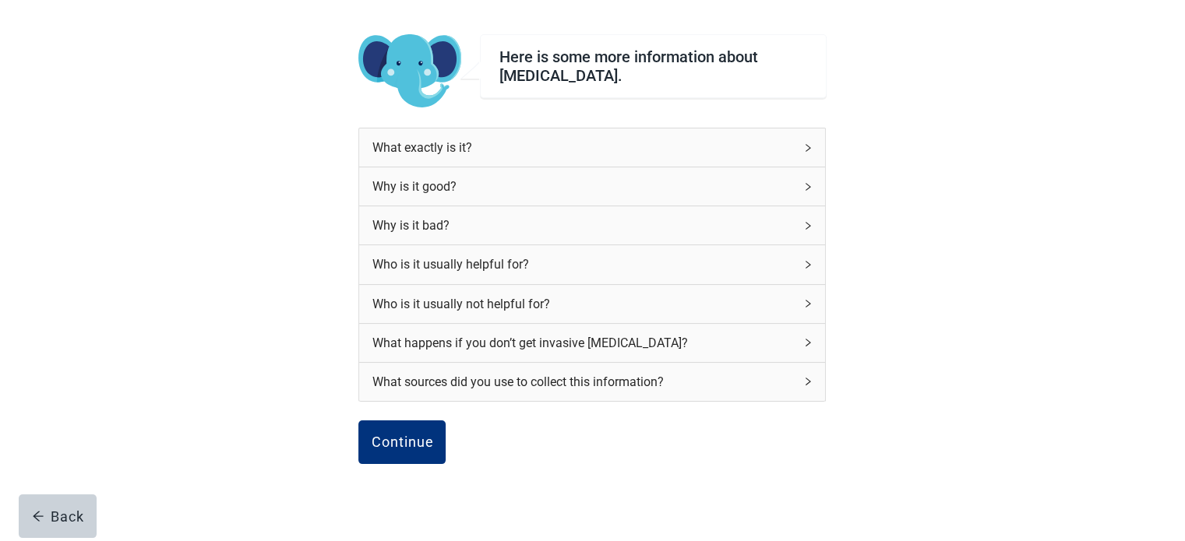
scroll to position [161, 0]
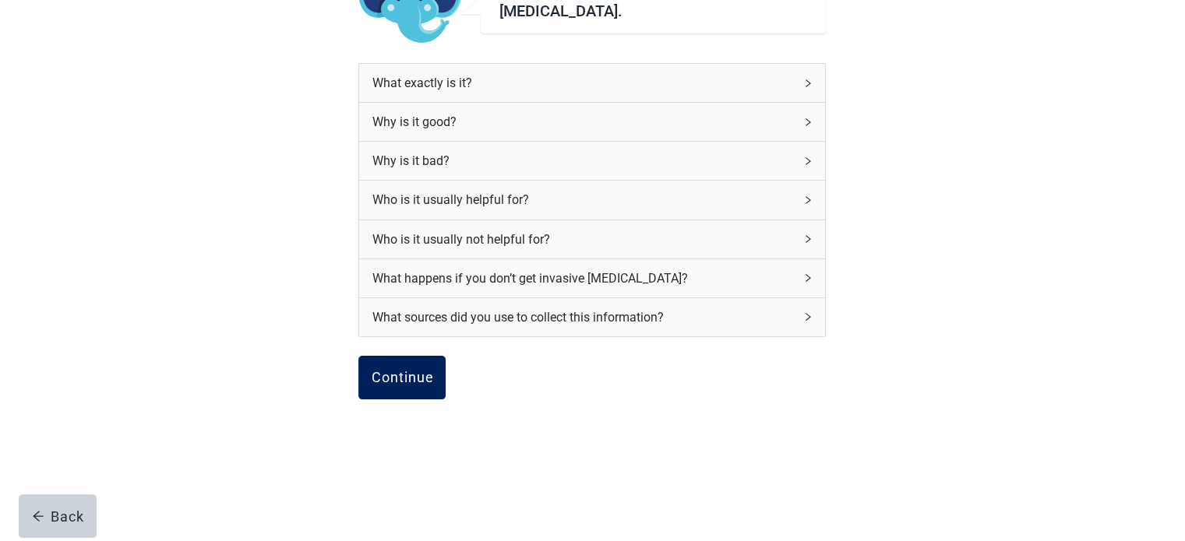
click at [395, 358] on button "Continue" at bounding box center [401, 378] width 87 height 44
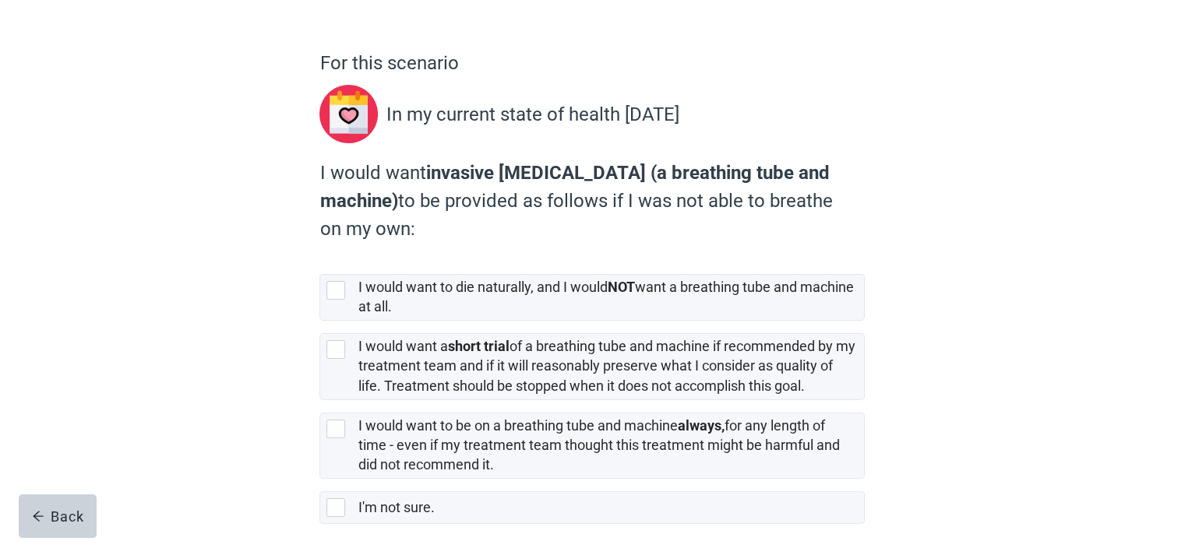
scroll to position [156, 0]
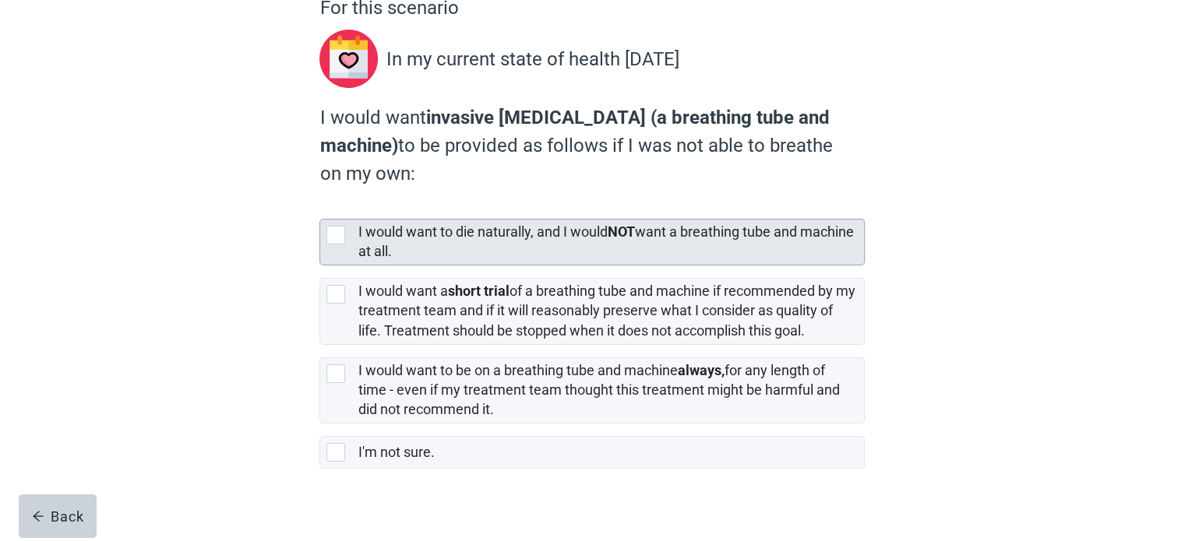
drag, startPoint x: 324, startPoint y: 236, endPoint x: 322, endPoint y: 248, distance: 11.8
click at [326, 236] on div "I would want to die naturally, and I would NOT want a breathing tube and machin…" at bounding box center [592, 242] width 544 height 45
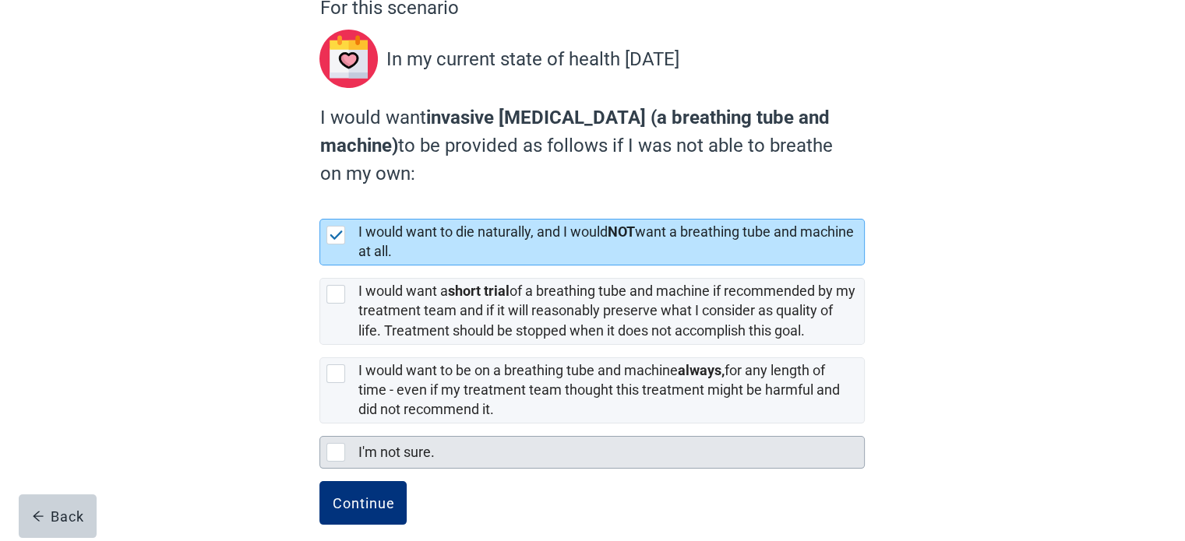
scroll to position [172, 0]
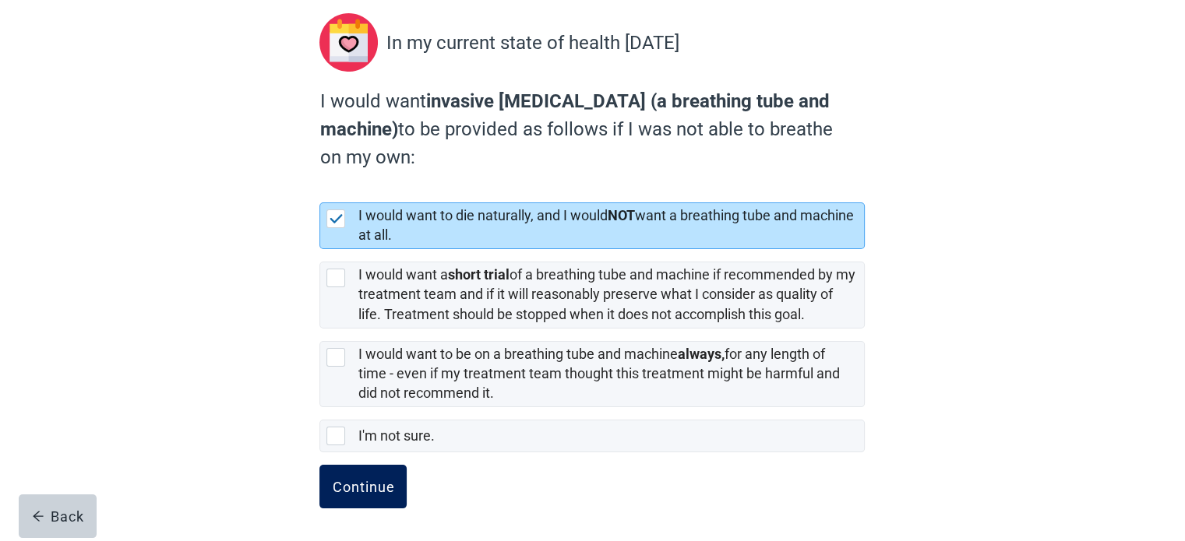
click at [374, 481] on div "Continue" at bounding box center [363, 487] width 62 height 16
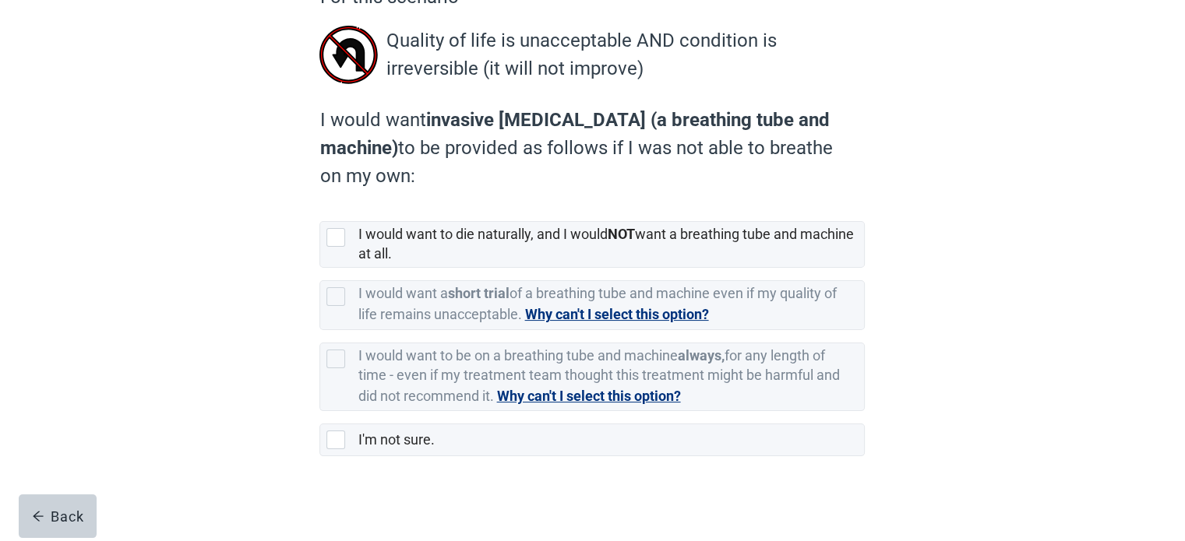
scroll to position [171, 0]
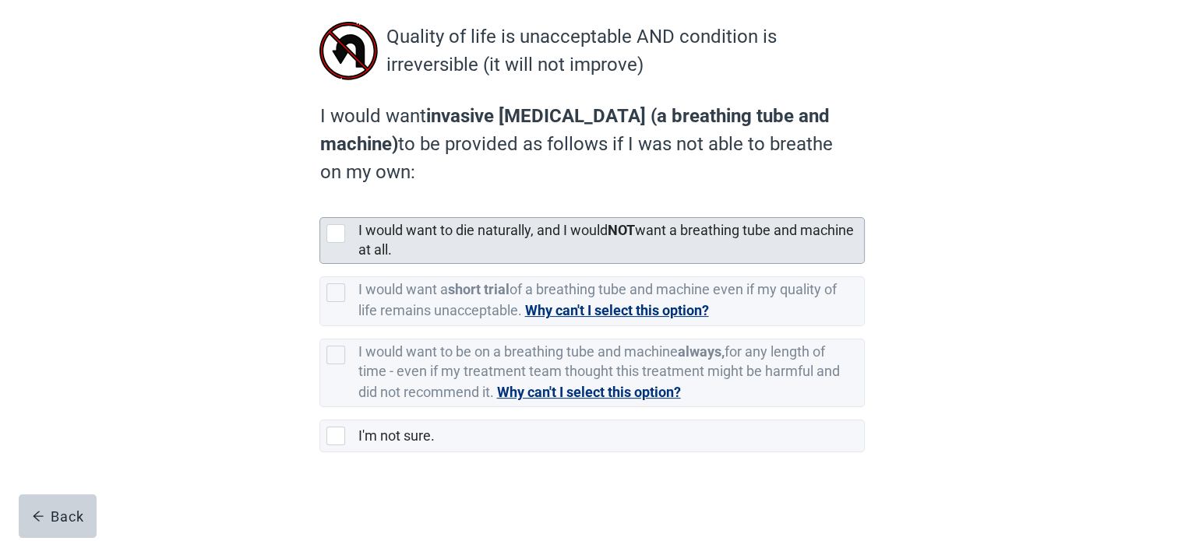
click at [339, 241] on div at bounding box center [335, 233] width 19 height 19
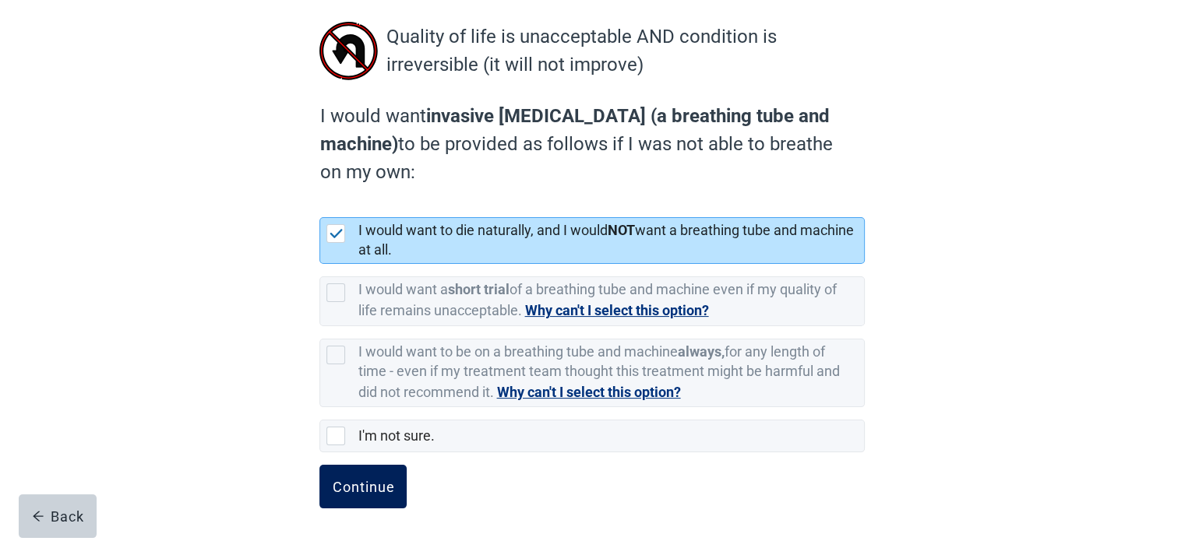
click at [359, 480] on div "Continue" at bounding box center [363, 487] width 62 height 16
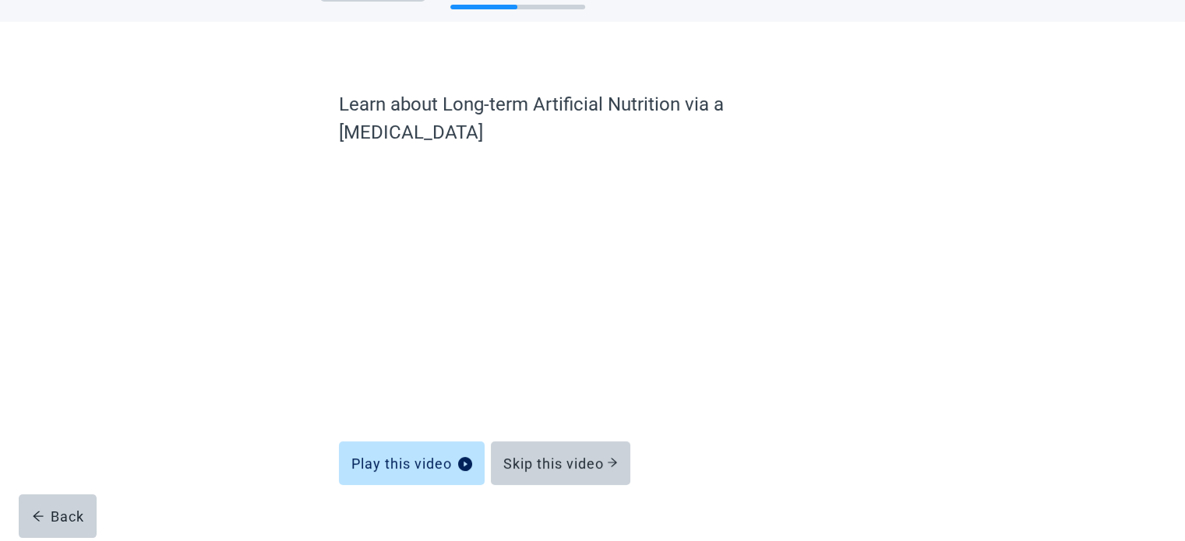
scroll to position [59, 0]
click at [572, 456] on div "Skip this video" at bounding box center [560, 464] width 114 height 16
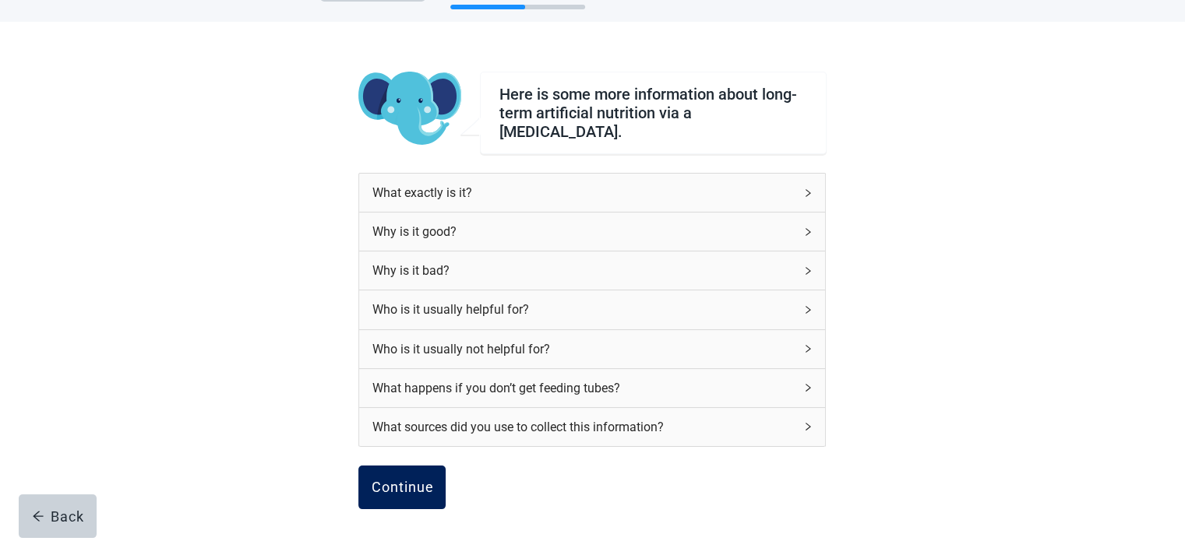
click at [399, 480] on div "Continue" at bounding box center [402, 488] width 62 height 16
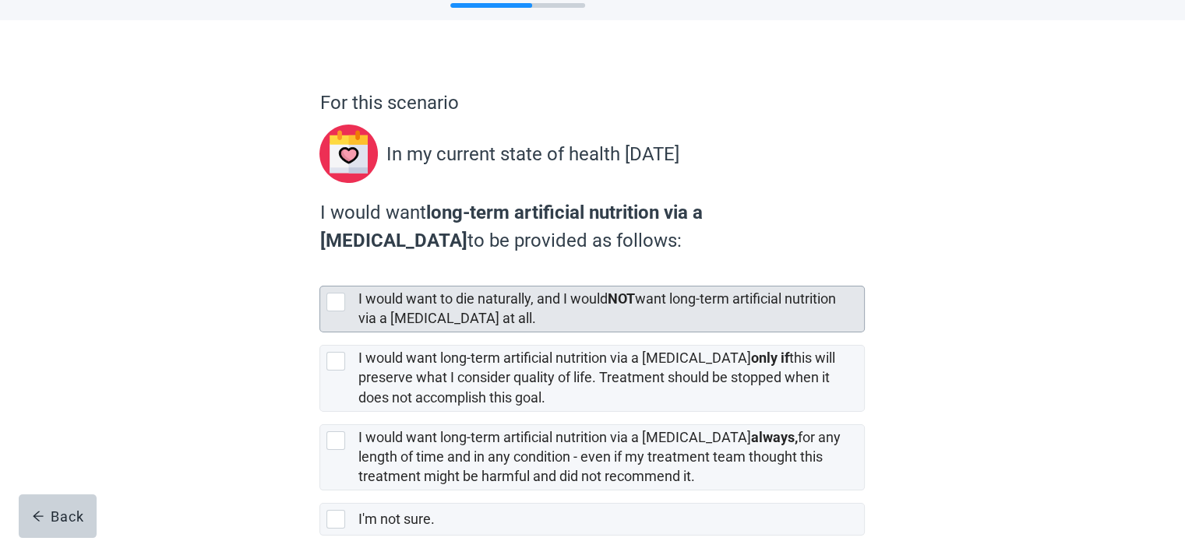
scroll to position [144, 0]
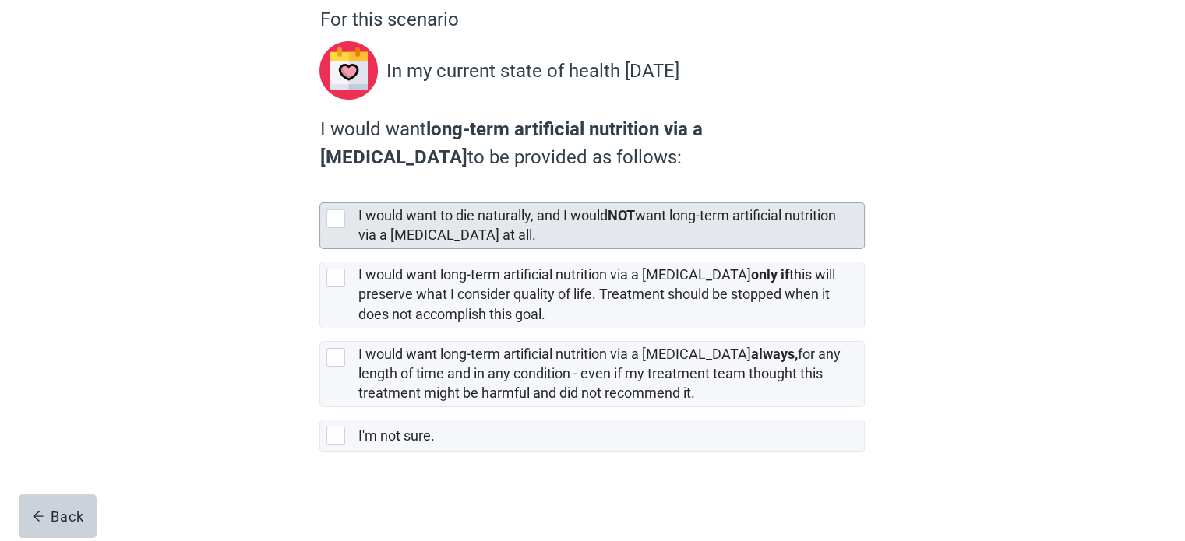
click at [337, 217] on div at bounding box center [335, 219] width 19 height 19
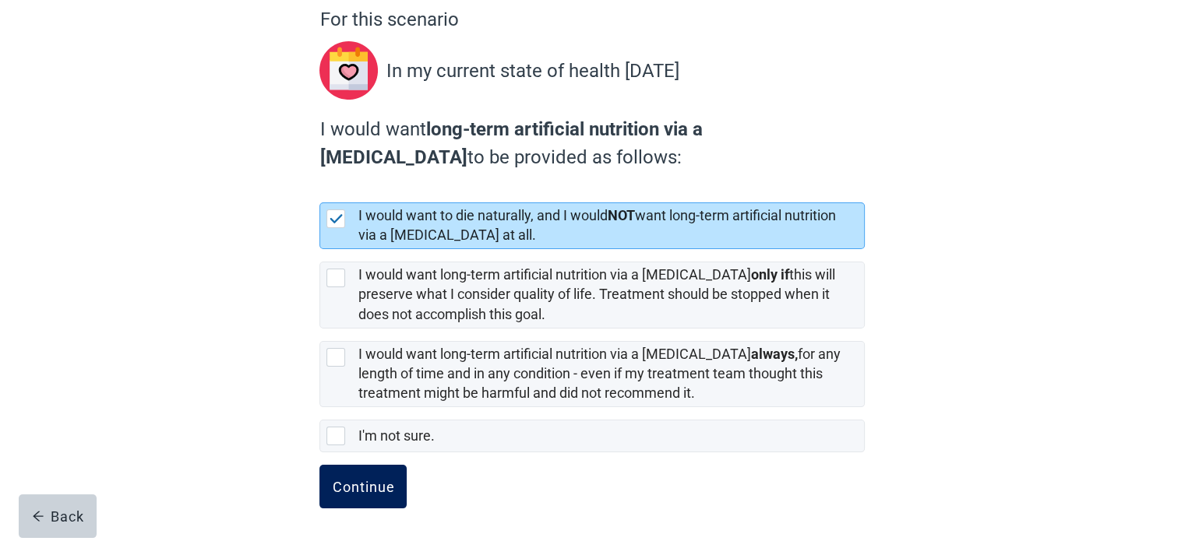
click at [371, 479] on div "Continue" at bounding box center [363, 487] width 62 height 16
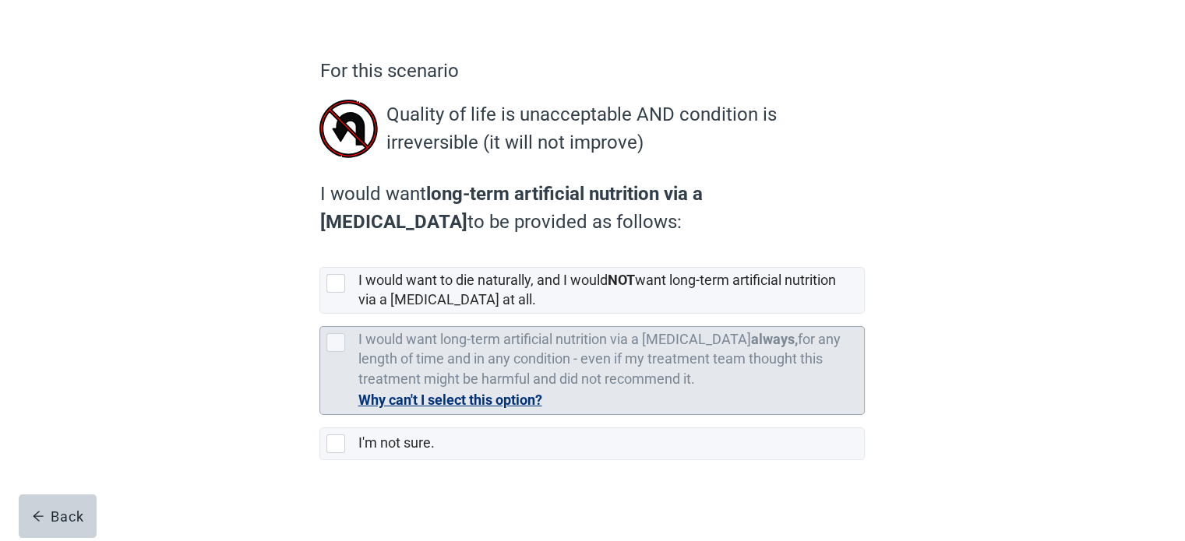
scroll to position [100, 0]
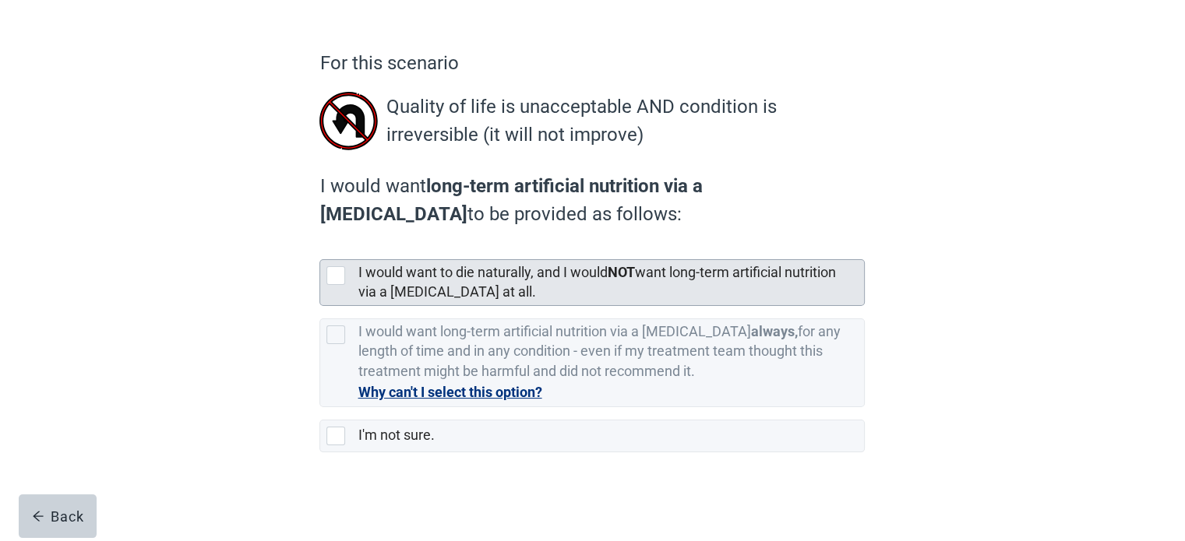
click at [330, 273] on div at bounding box center [335, 275] width 19 height 19
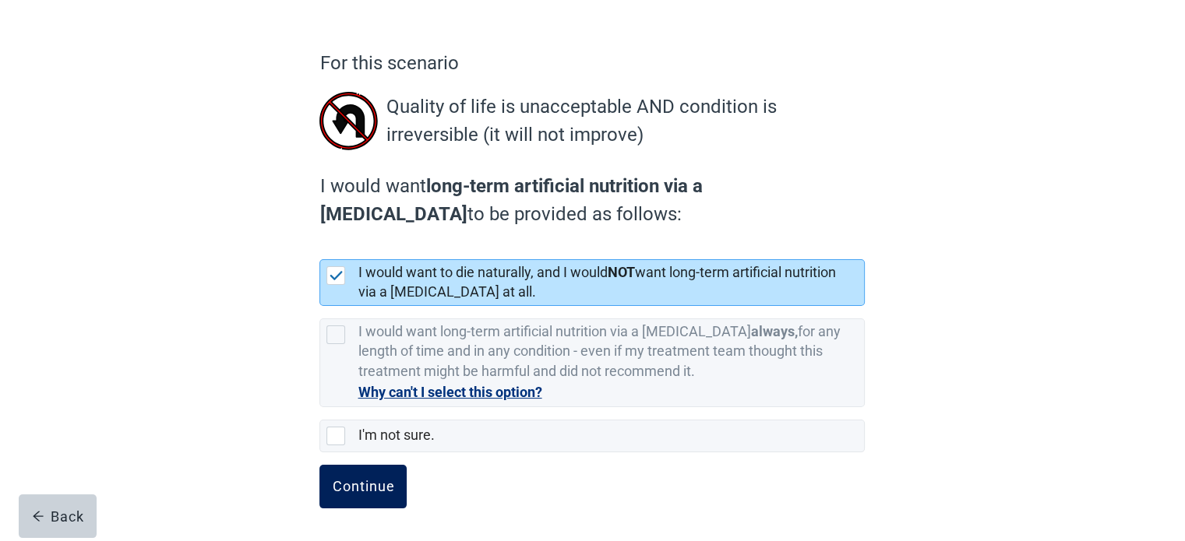
click at [368, 488] on div "Continue" at bounding box center [363, 487] width 62 height 16
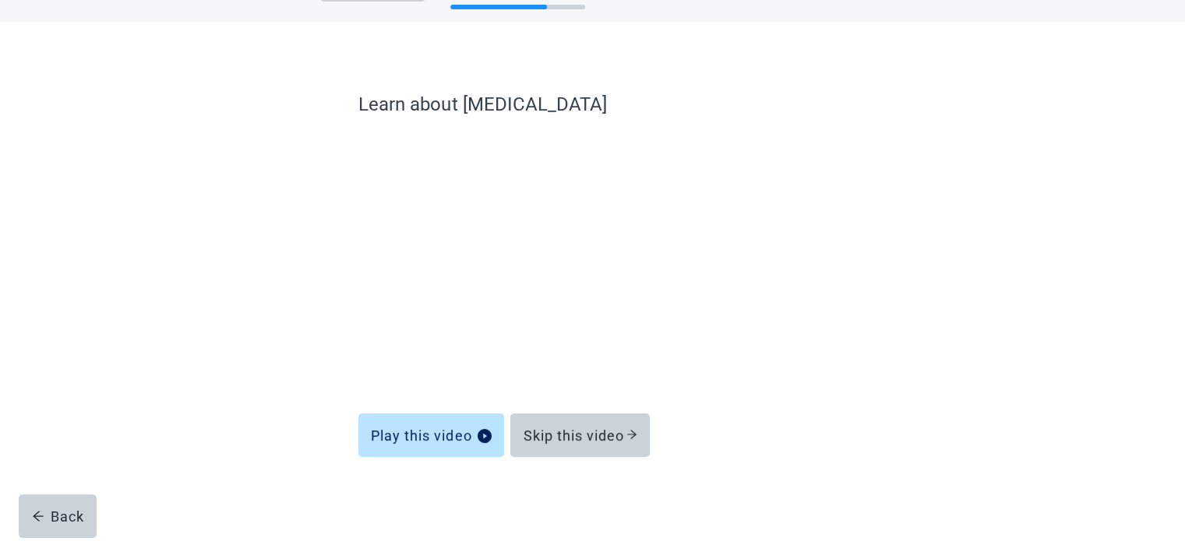
scroll to position [59, 0]
click at [606, 442] on div "Skip this video" at bounding box center [580, 436] width 114 height 16
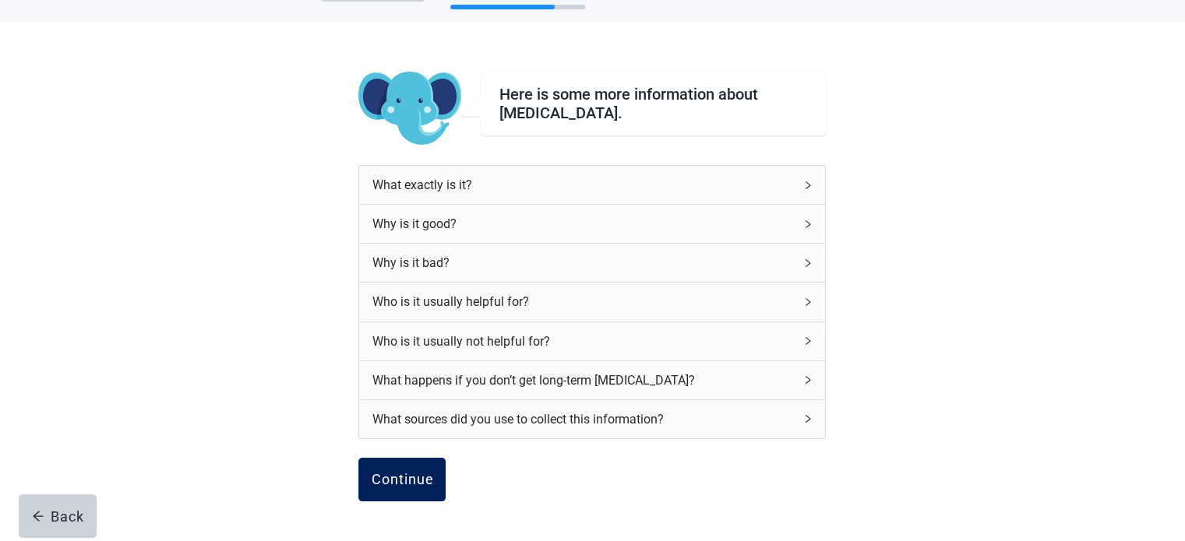
click at [414, 479] on div "Continue" at bounding box center [402, 480] width 62 height 16
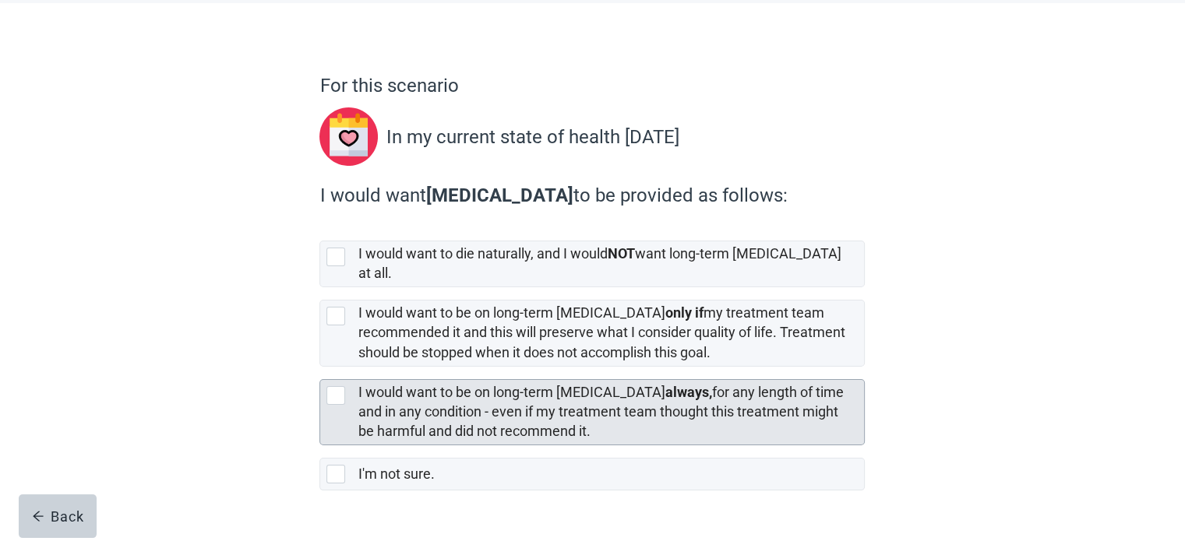
scroll to position [102, 0]
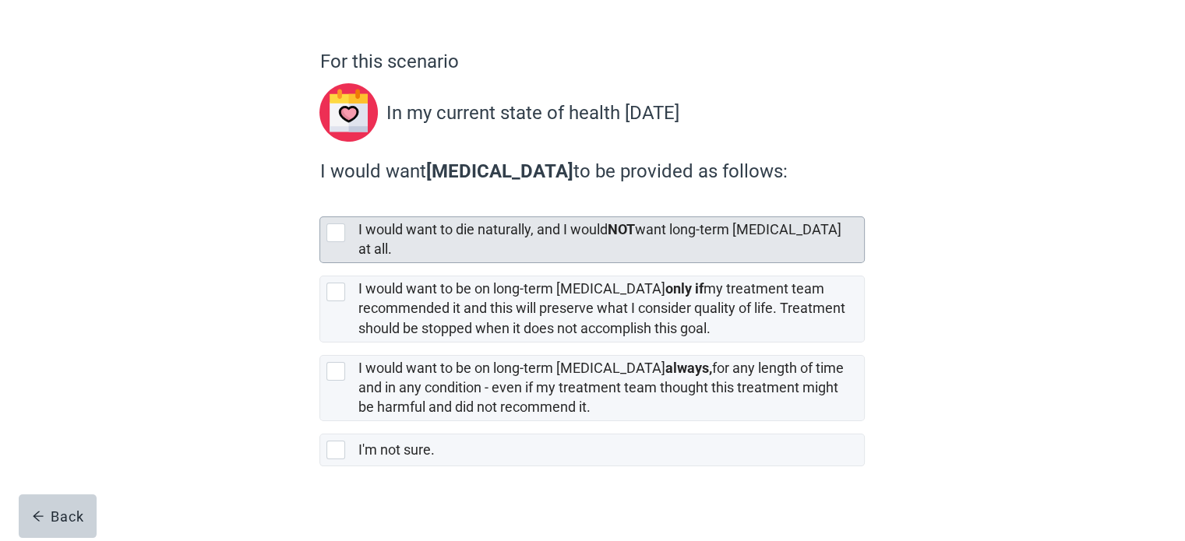
click at [346, 230] on div at bounding box center [338, 233] width 25 height 19
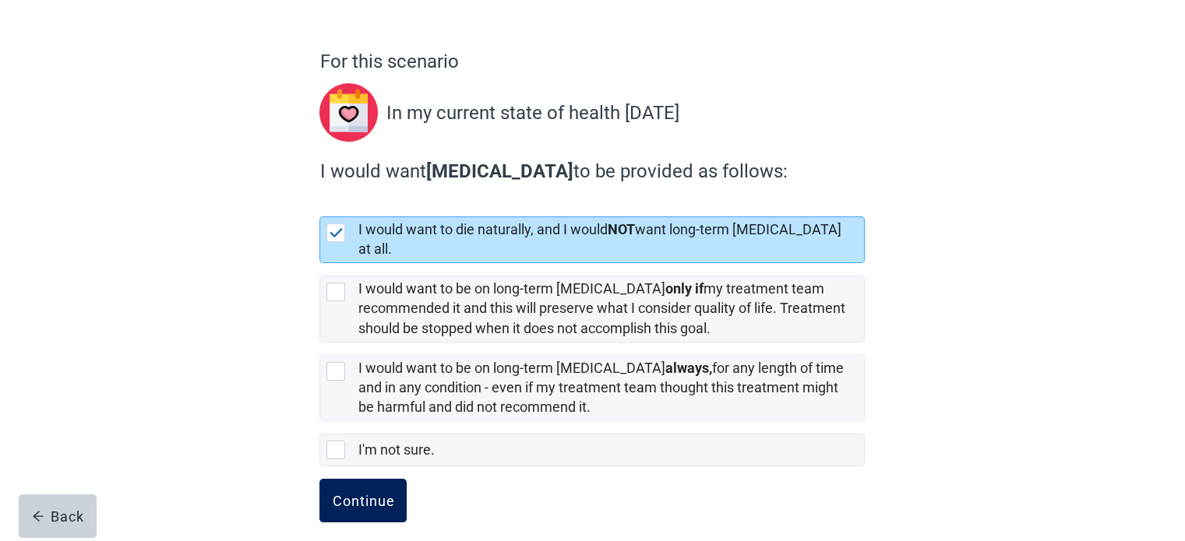
click at [393, 493] on div "Continue" at bounding box center [363, 501] width 62 height 16
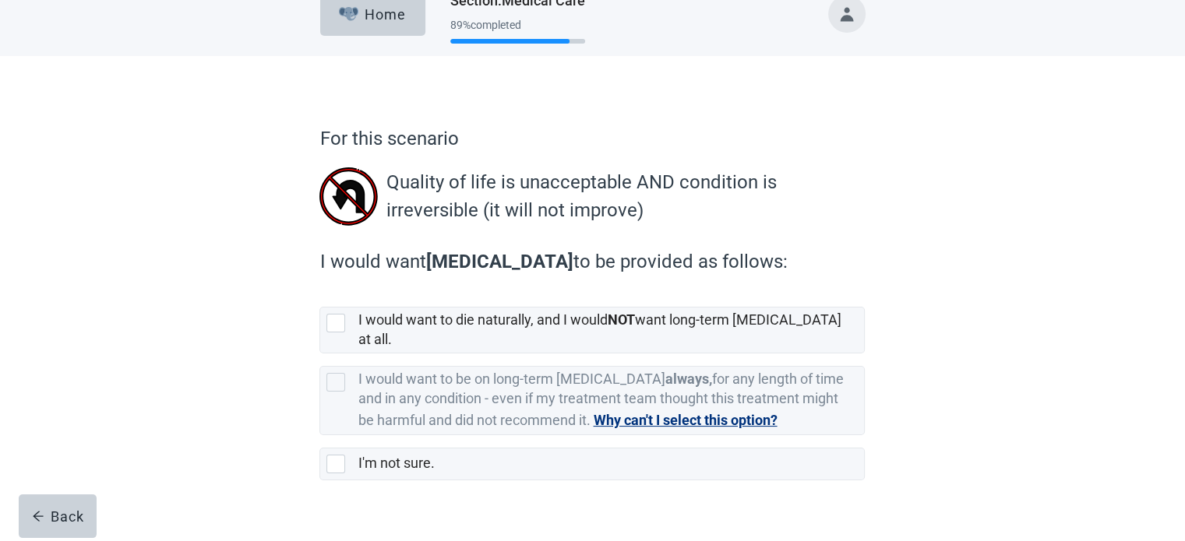
scroll to position [39, 0]
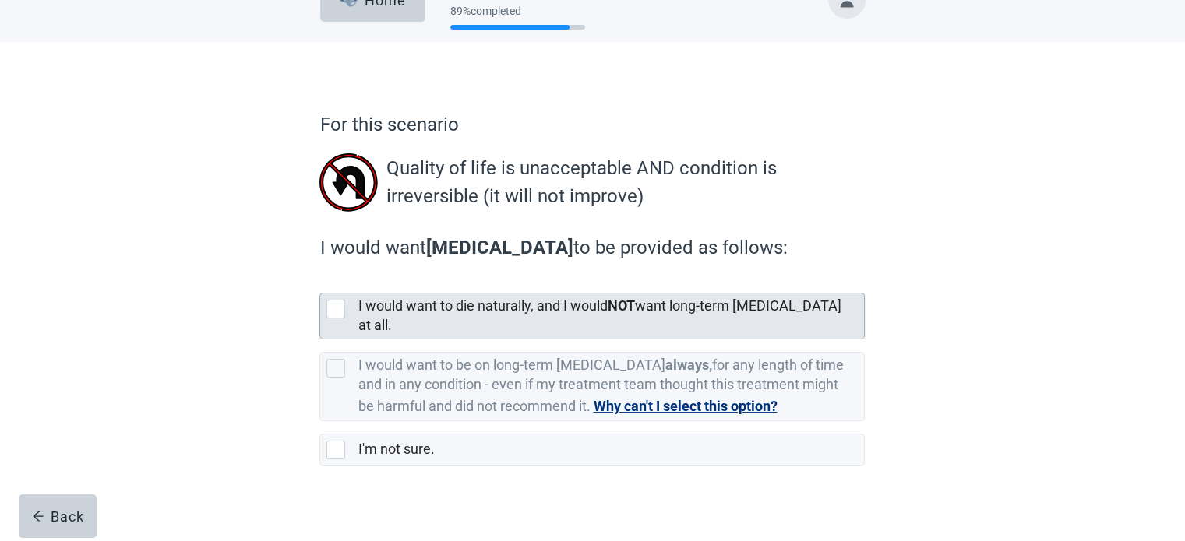
click at [341, 301] on div at bounding box center [335, 309] width 19 height 19
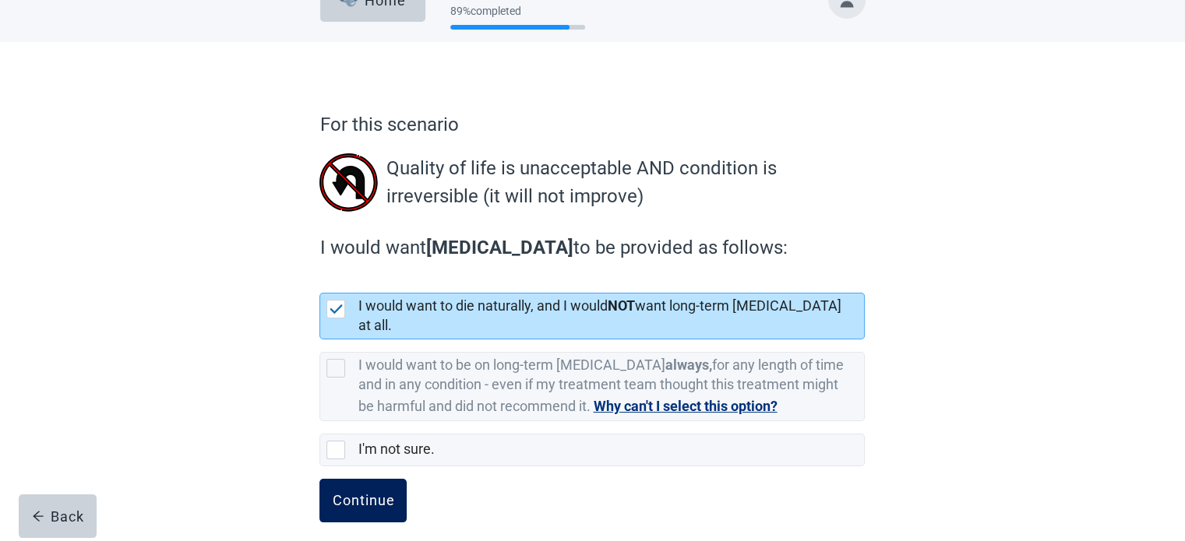
click at [379, 479] on button "Continue" at bounding box center [362, 501] width 87 height 44
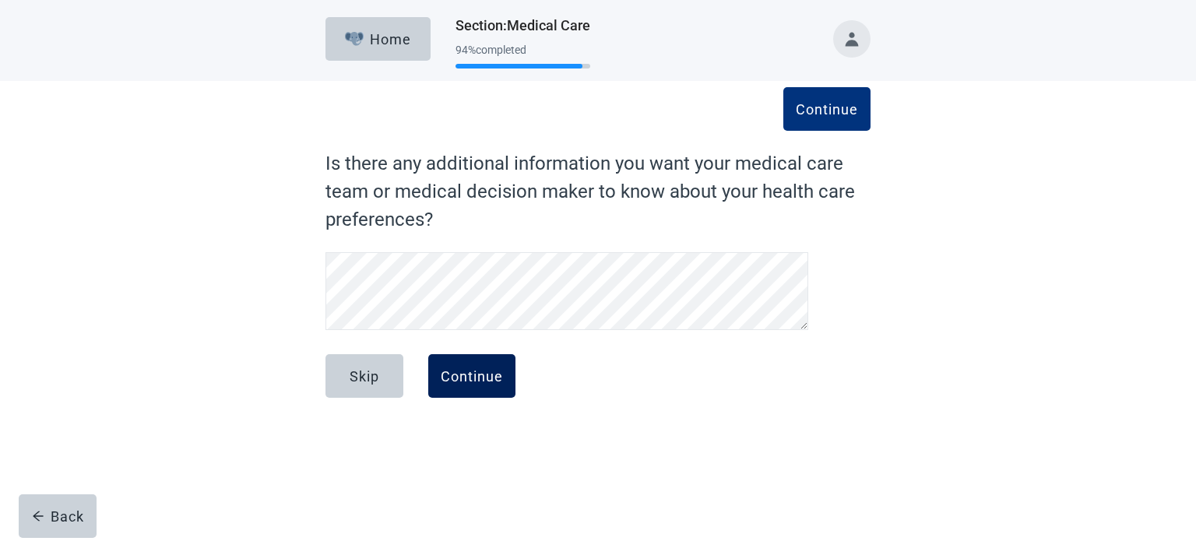
click at [461, 373] on div "Continue" at bounding box center [472, 376] width 62 height 16
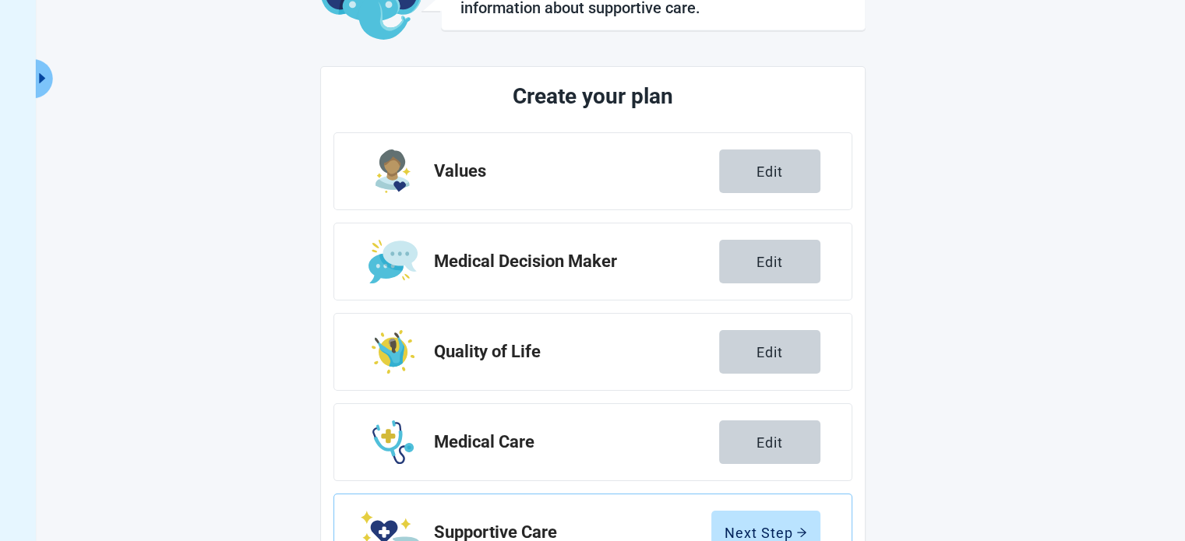
scroll to position [286, 0]
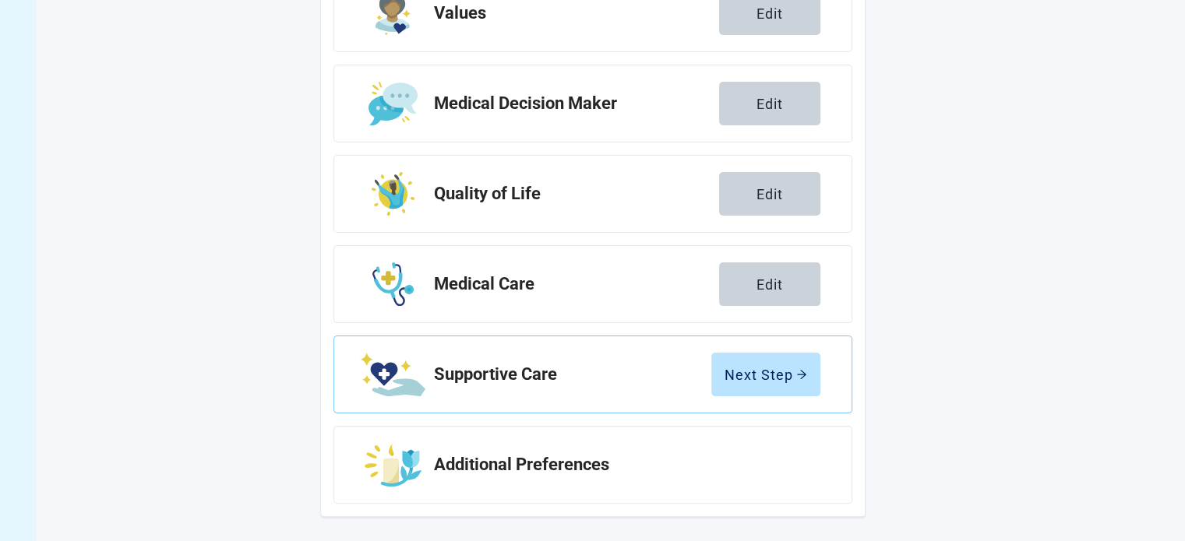
click at [776, 373] on div "Next Step" at bounding box center [765, 375] width 83 height 16
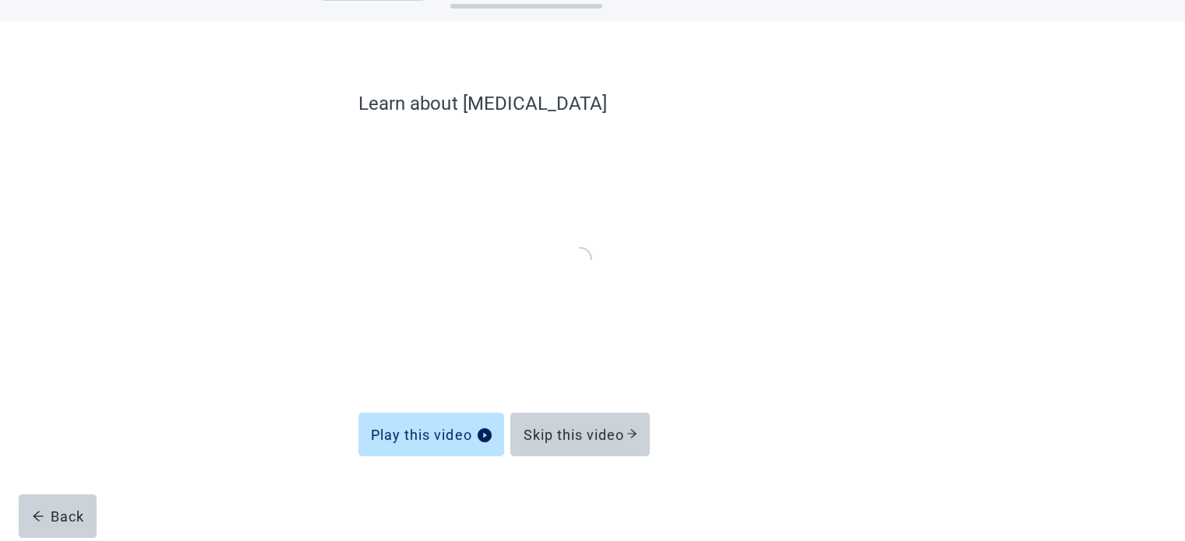
scroll to position [59, 0]
click at [580, 440] on div "Skip this video" at bounding box center [580, 436] width 114 height 16
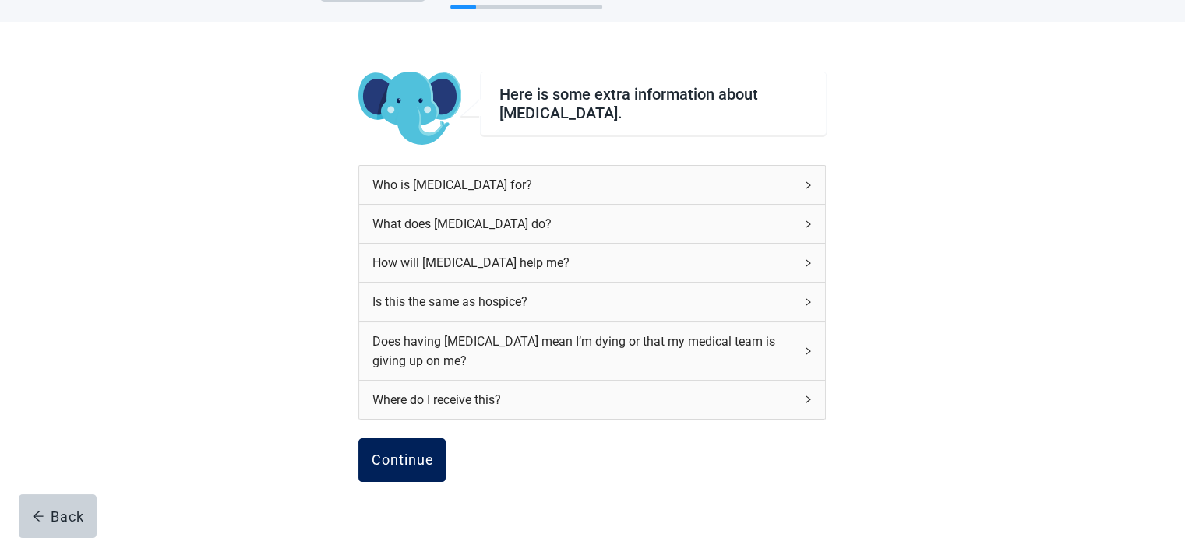
click at [391, 468] on button "Continue" at bounding box center [401, 461] width 87 height 44
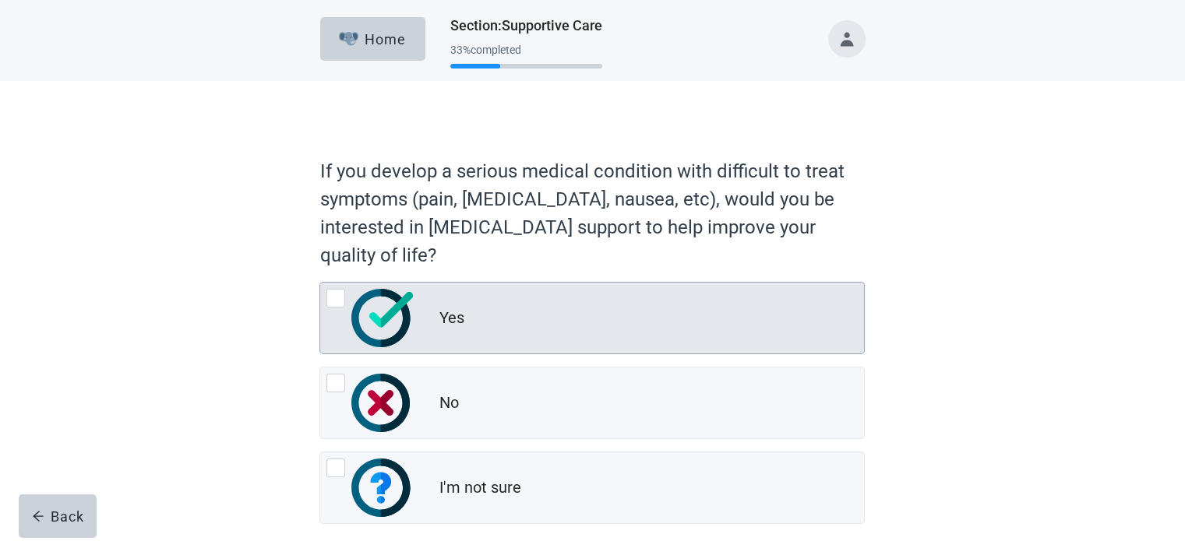
click at [333, 298] on div at bounding box center [335, 298] width 19 height 19
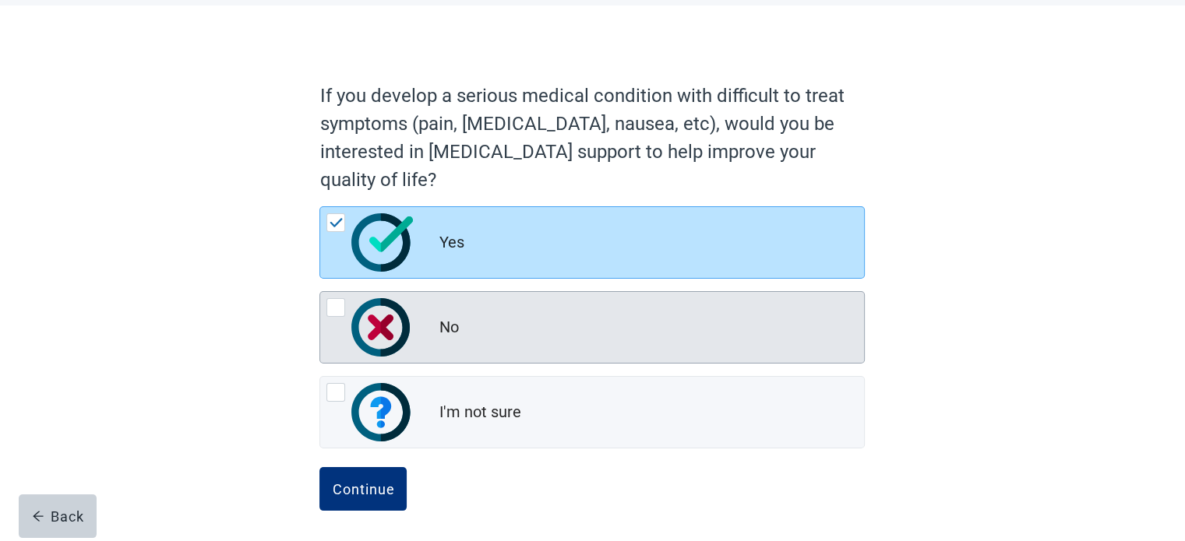
scroll to position [78, 0]
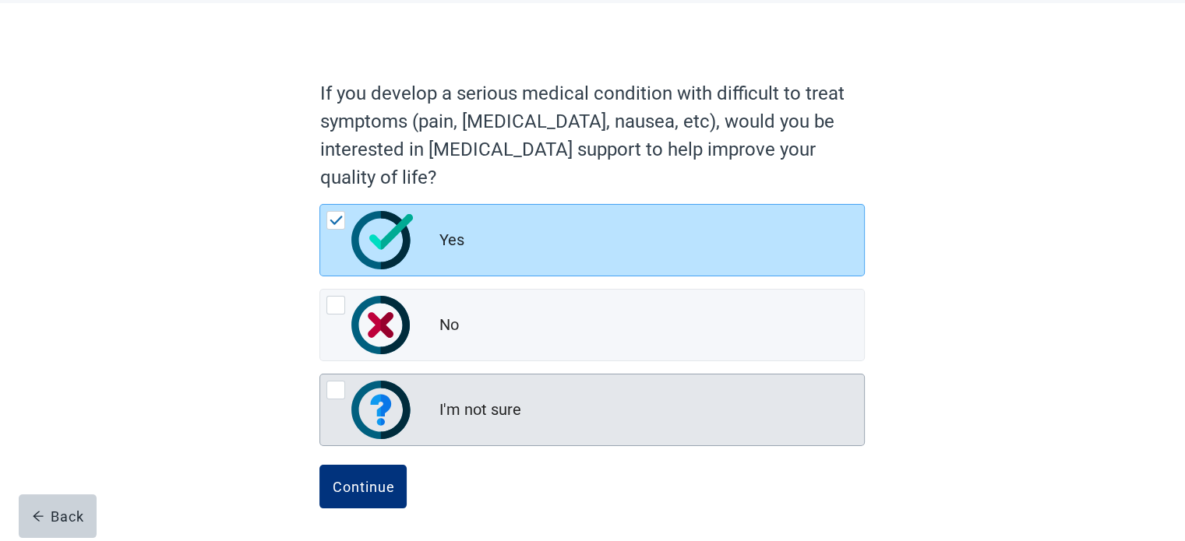
click at [333, 390] on div at bounding box center [335, 390] width 19 height 19
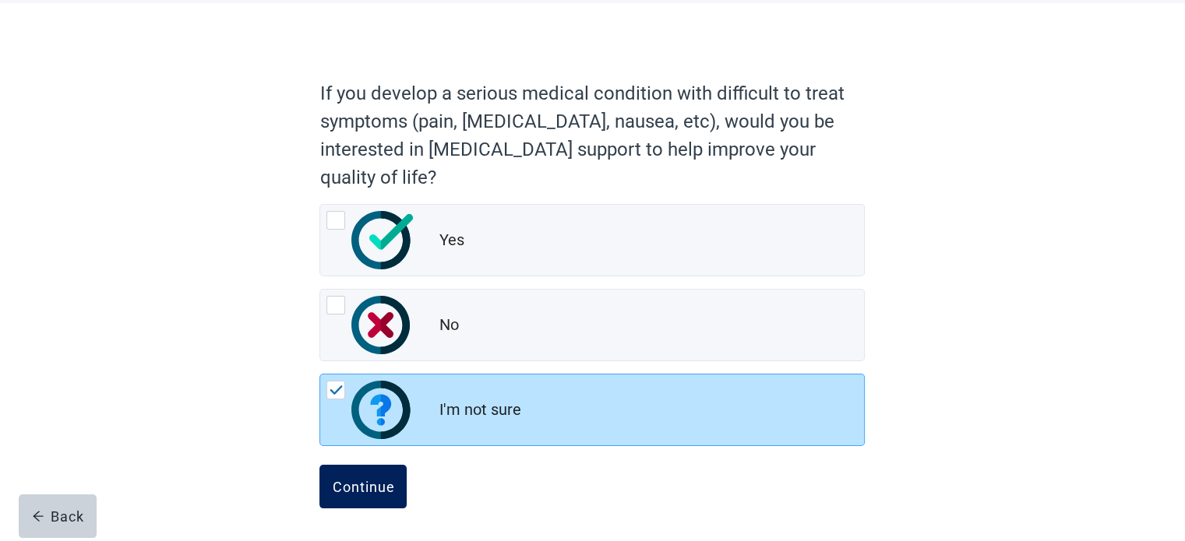
click at [337, 482] on div "Continue" at bounding box center [363, 487] width 62 height 16
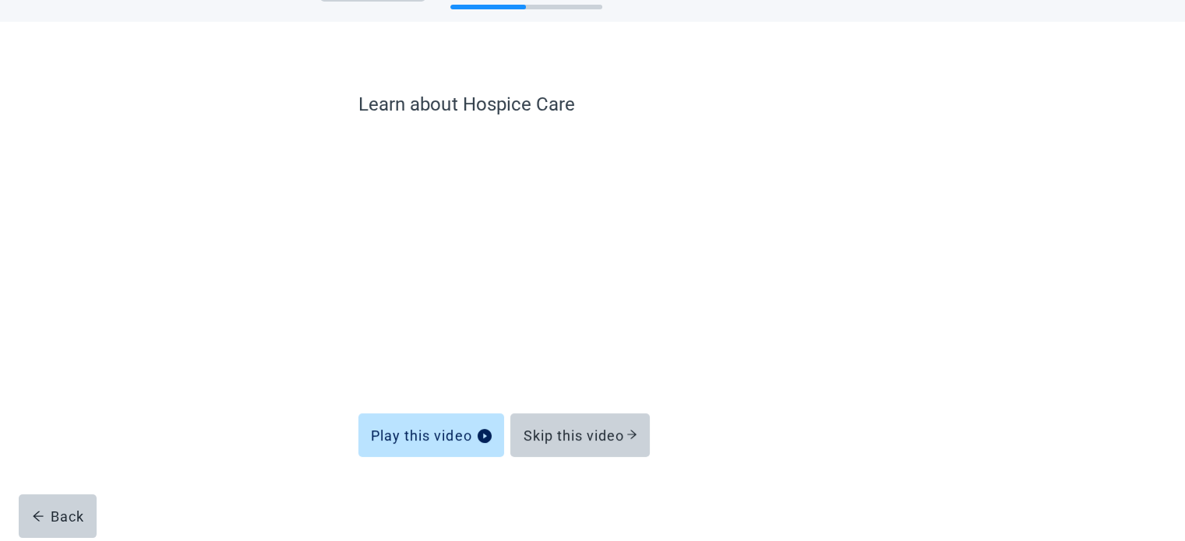
scroll to position [59, 0]
click at [579, 421] on button "Skip this video" at bounding box center [579, 436] width 139 height 44
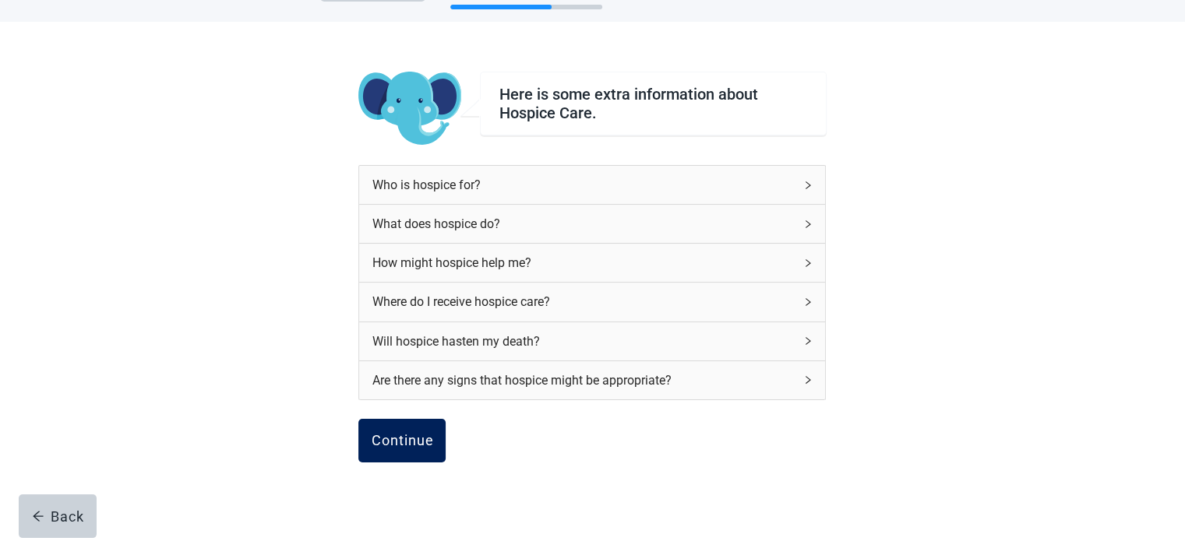
click at [408, 434] on div "Continue" at bounding box center [402, 441] width 62 height 16
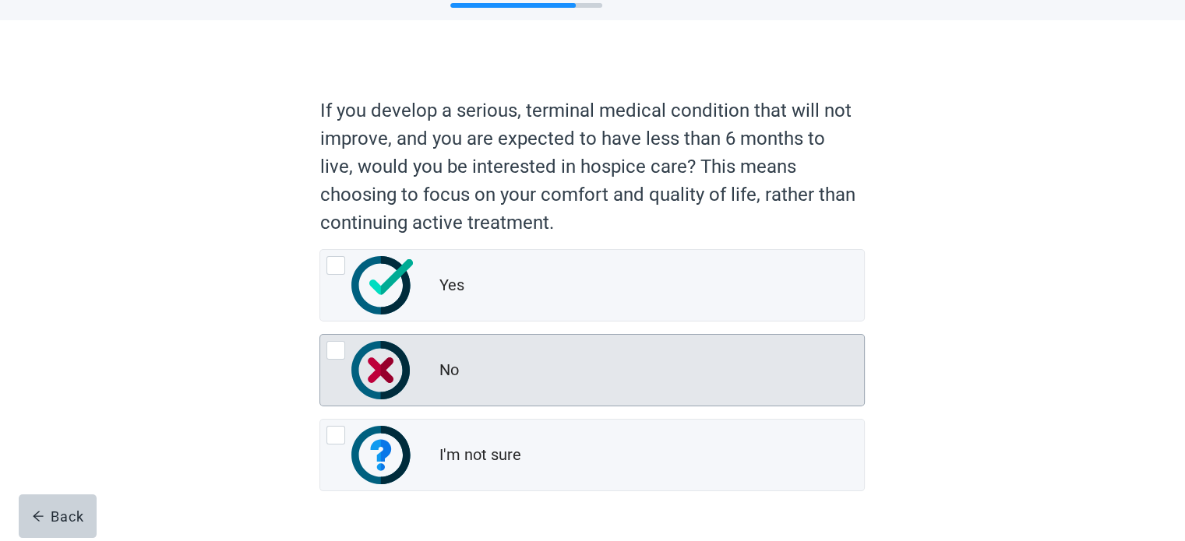
scroll to position [106, 0]
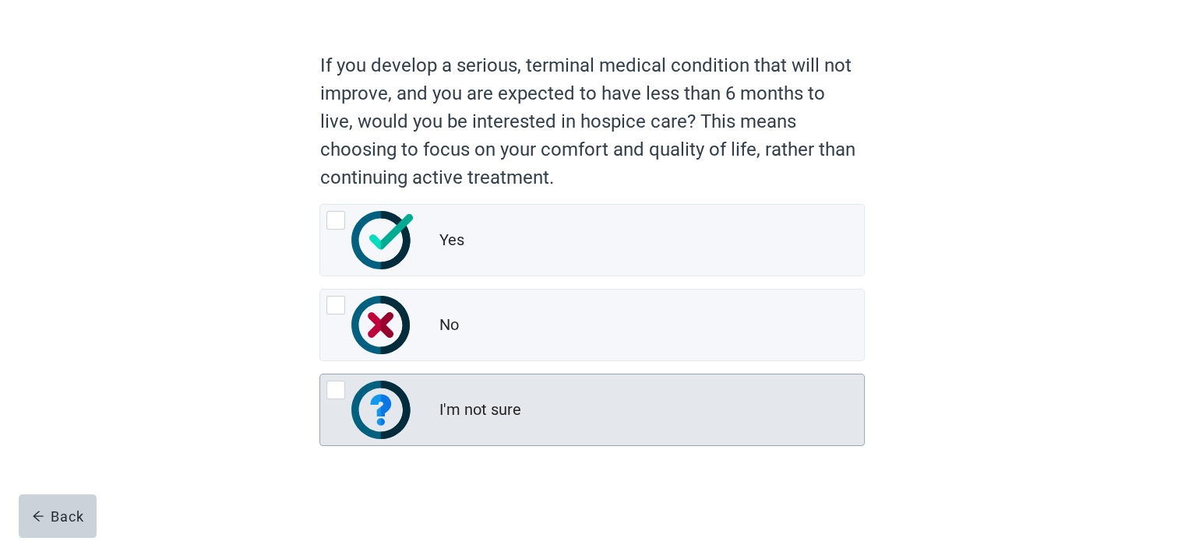
click at [335, 384] on div at bounding box center [335, 390] width 19 height 19
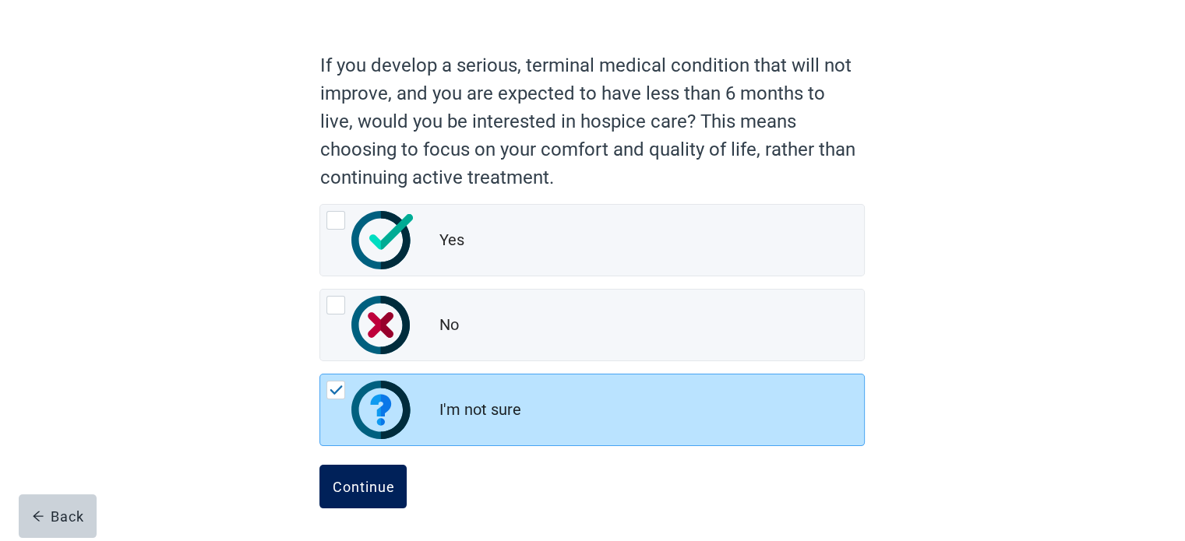
click at [336, 472] on button "Continue" at bounding box center [362, 487] width 87 height 44
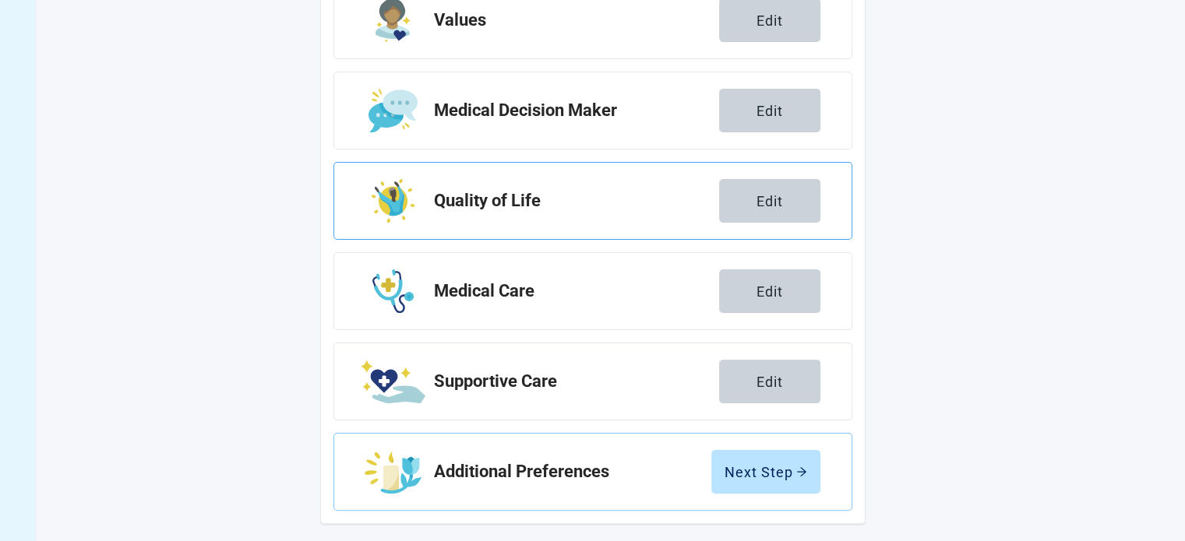
scroll to position [286, 0]
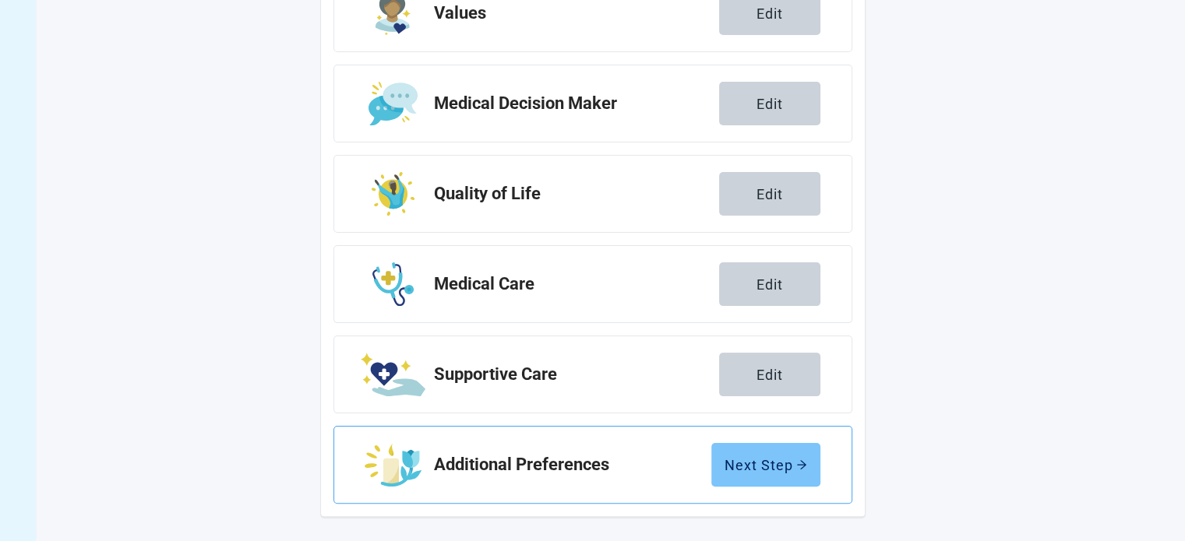
click at [760, 453] on button "Next Step" at bounding box center [765, 465] width 109 height 44
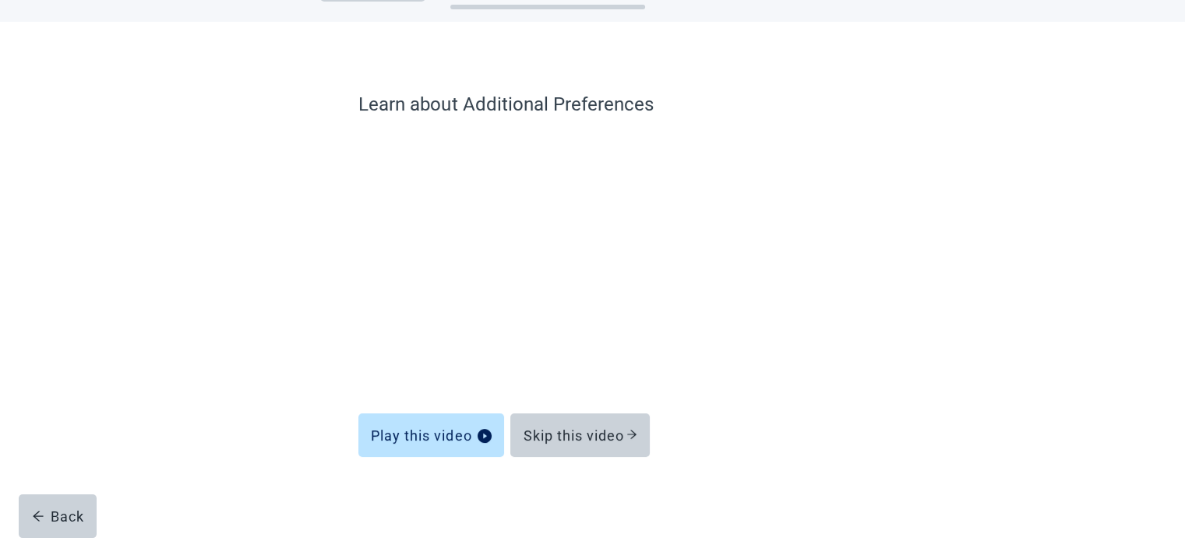
scroll to position [59, 0]
click at [572, 431] on div "Skip this video" at bounding box center [580, 436] width 114 height 16
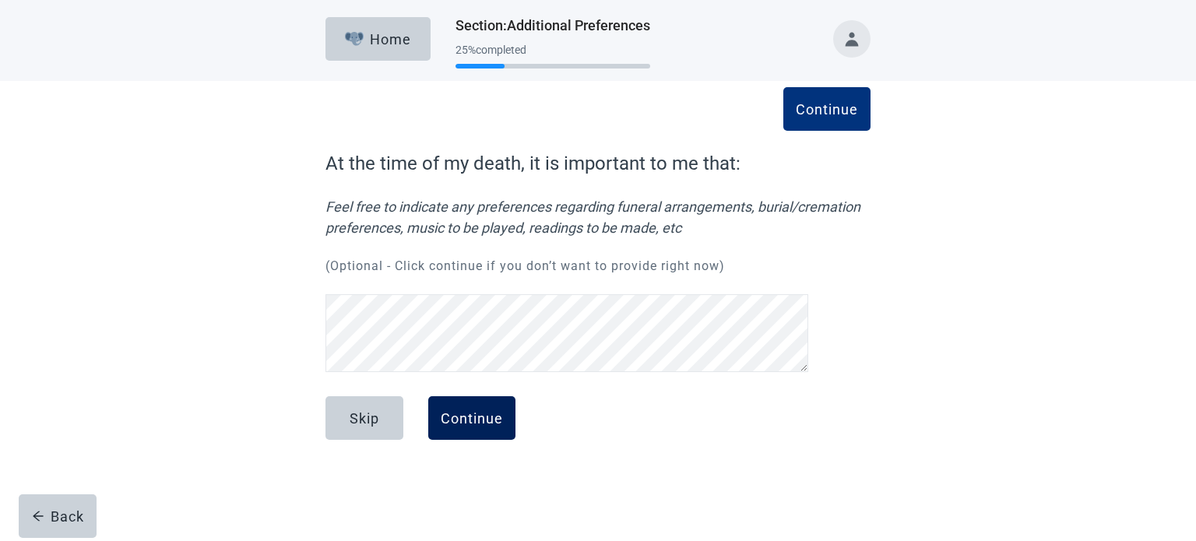
click at [449, 410] on div "Continue" at bounding box center [472, 418] width 62 height 16
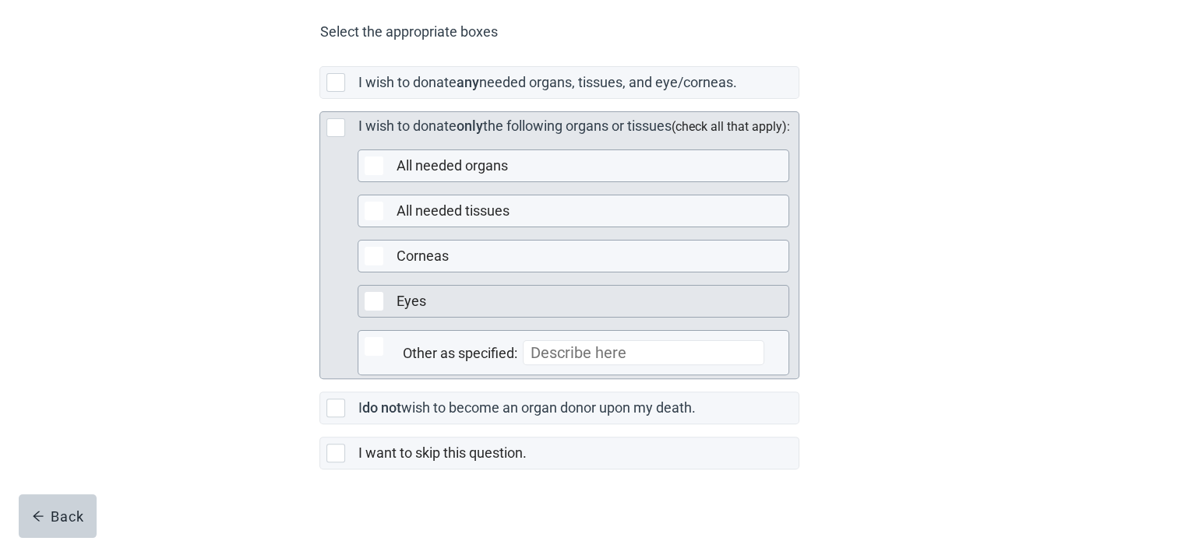
scroll to position [389, 0]
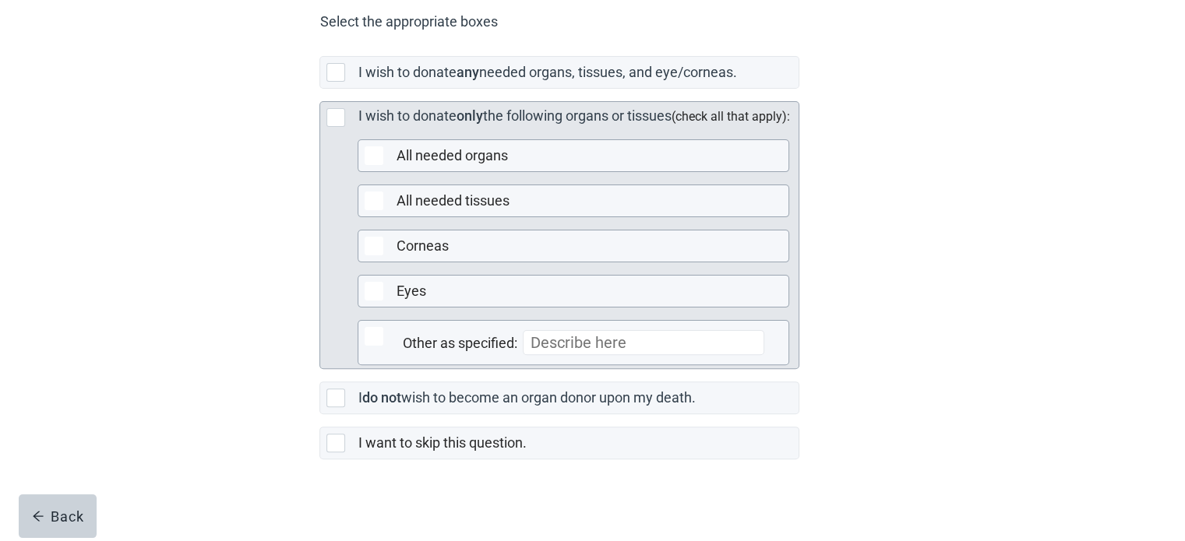
click at [332, 127] on div at bounding box center [335, 117] width 19 height 19
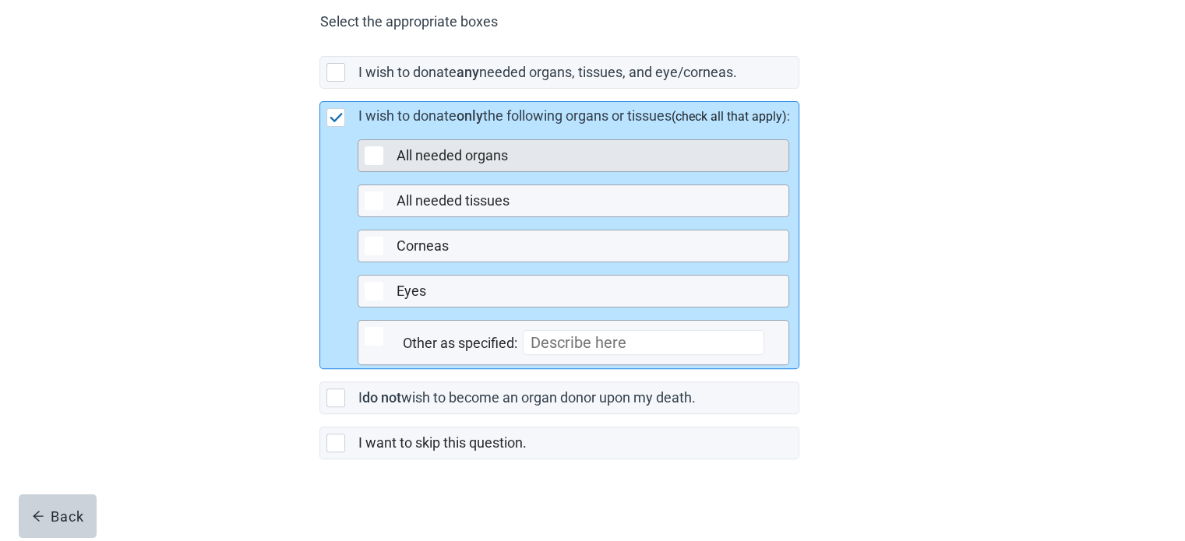
click at [415, 164] on label "All needed organs" at bounding box center [451, 155] width 111 height 16
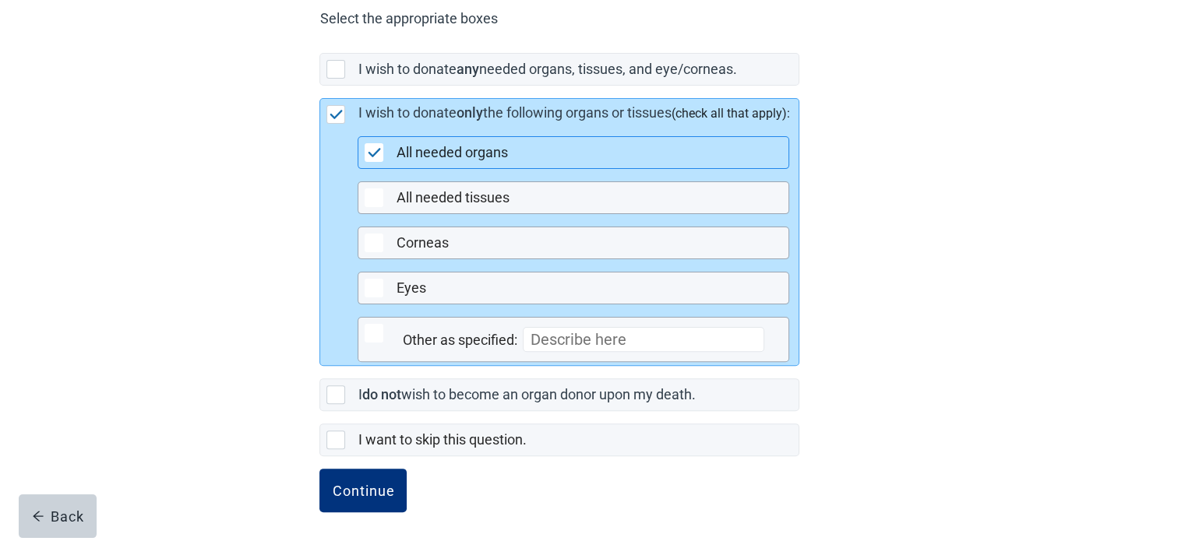
scroll to position [416, 0]
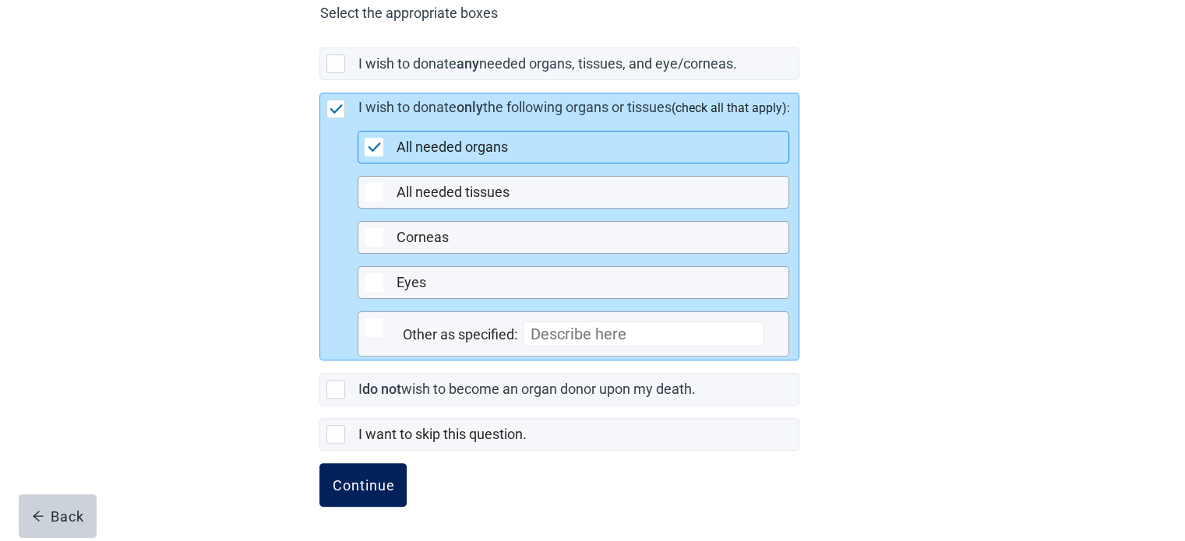
click at [336, 467] on button "Continue" at bounding box center [362, 485] width 87 height 44
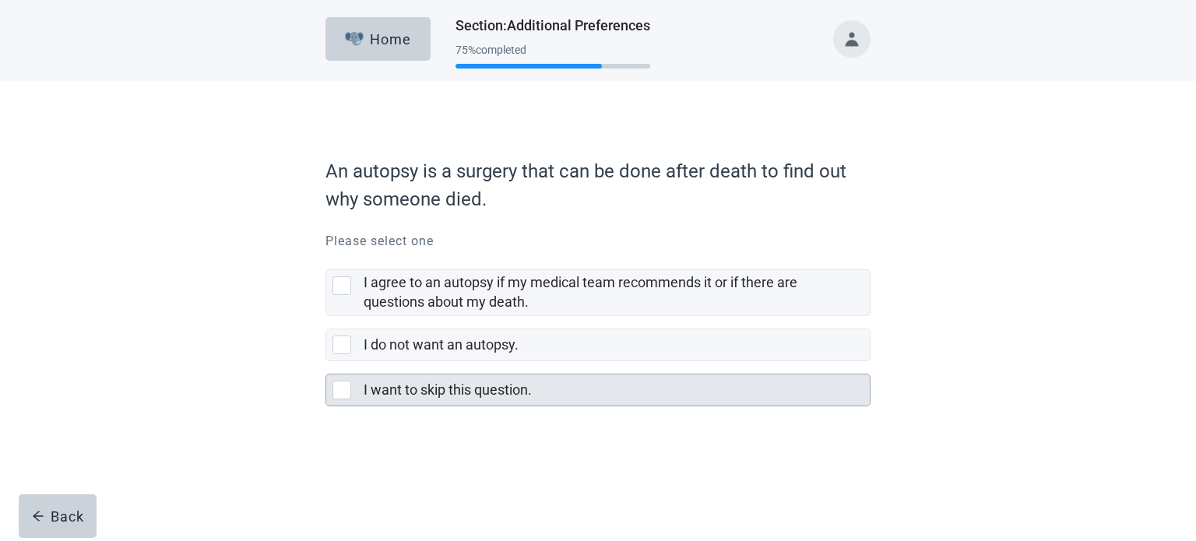
click at [341, 386] on div at bounding box center [342, 390] width 19 height 19
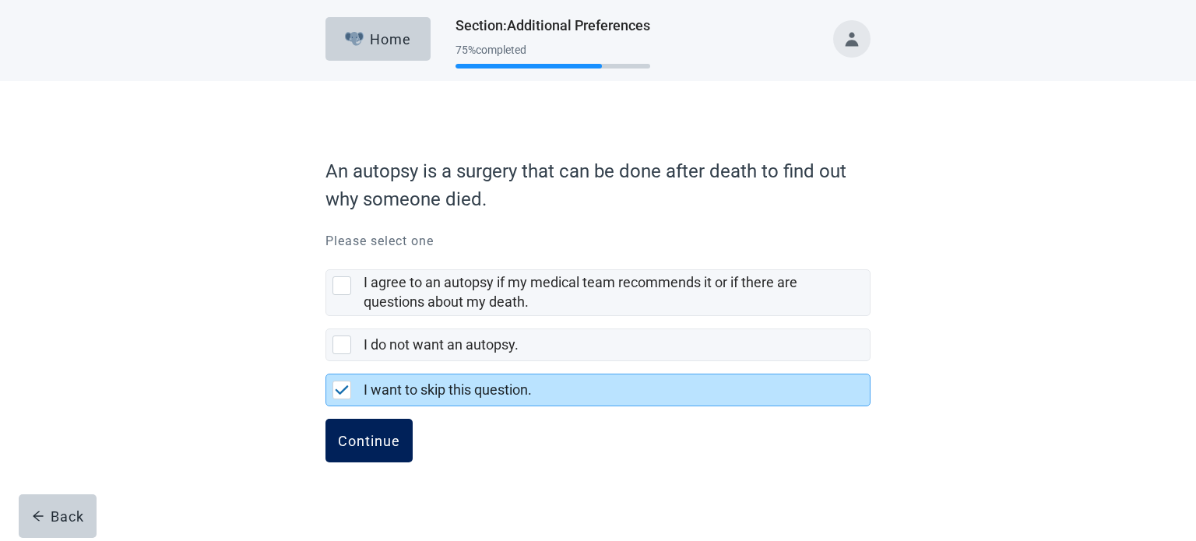
click at [368, 442] on div "Continue" at bounding box center [369, 441] width 62 height 16
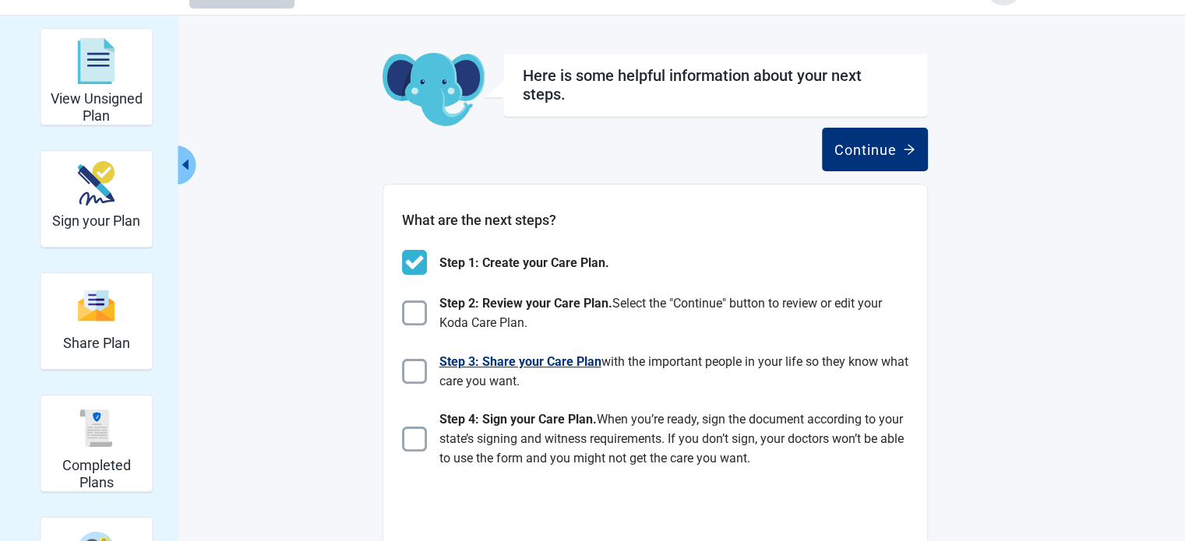
scroll to position [78, 0]
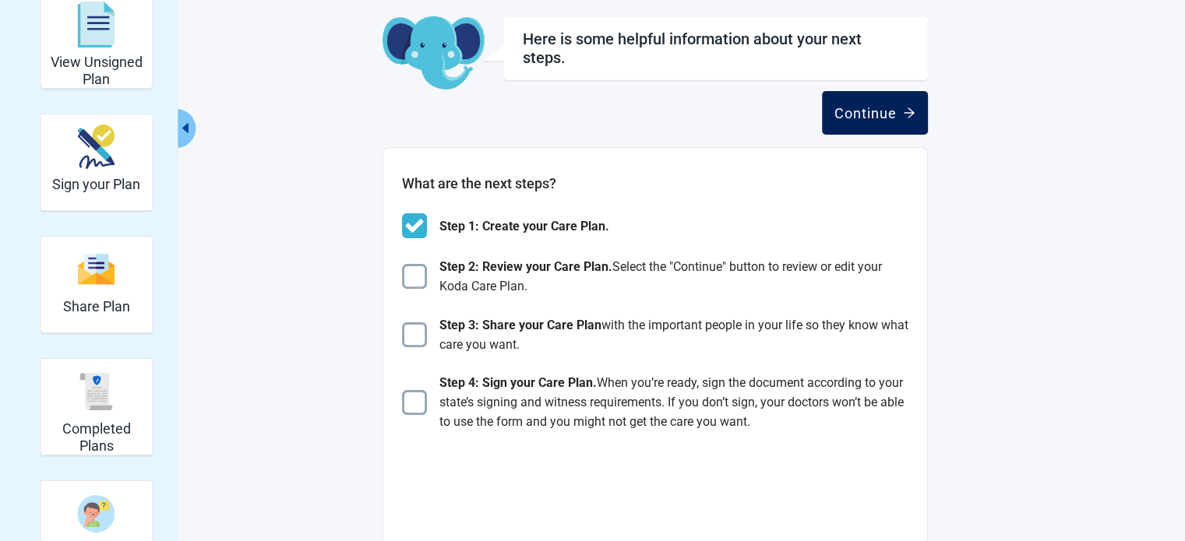
click at [847, 131] on button "Continue" at bounding box center [875, 113] width 106 height 44
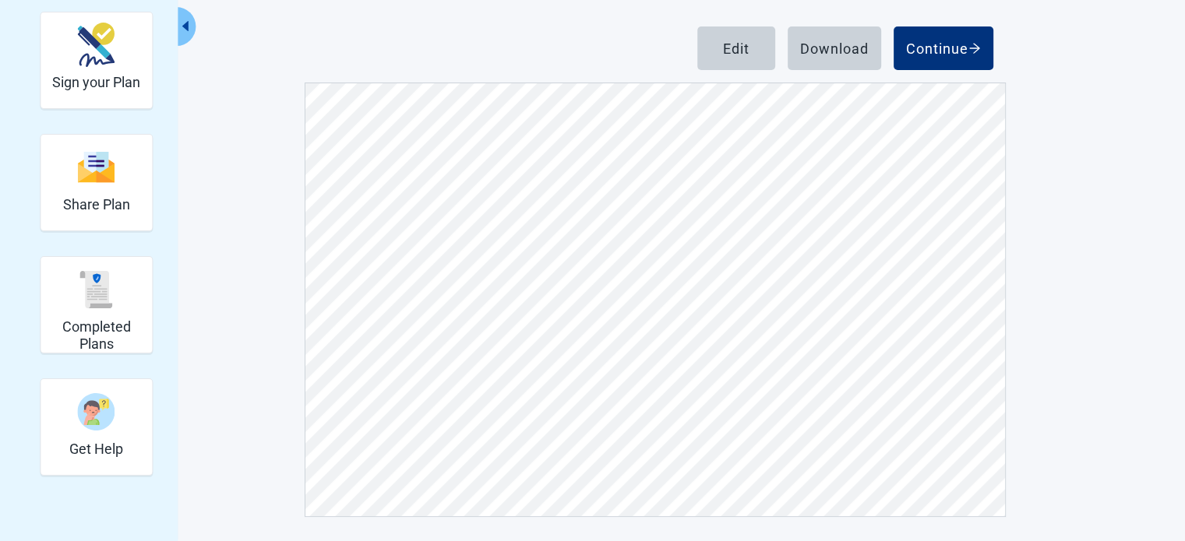
scroll to position [7789, 0]
click at [721, 33] on button "Edit" at bounding box center [736, 48] width 78 height 44
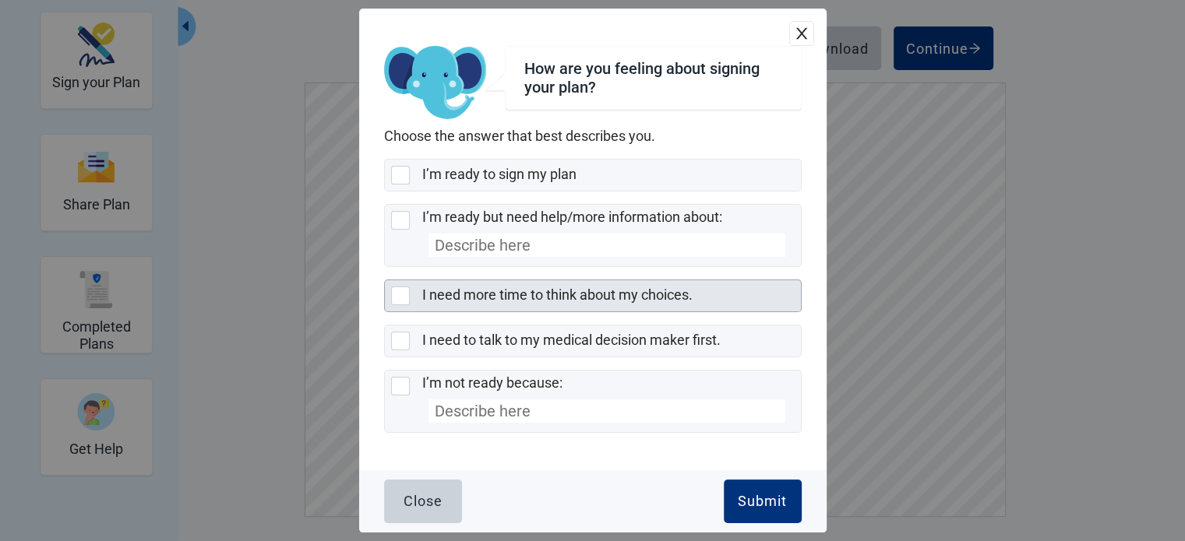
click at [395, 296] on div at bounding box center [400, 296] width 19 height 19
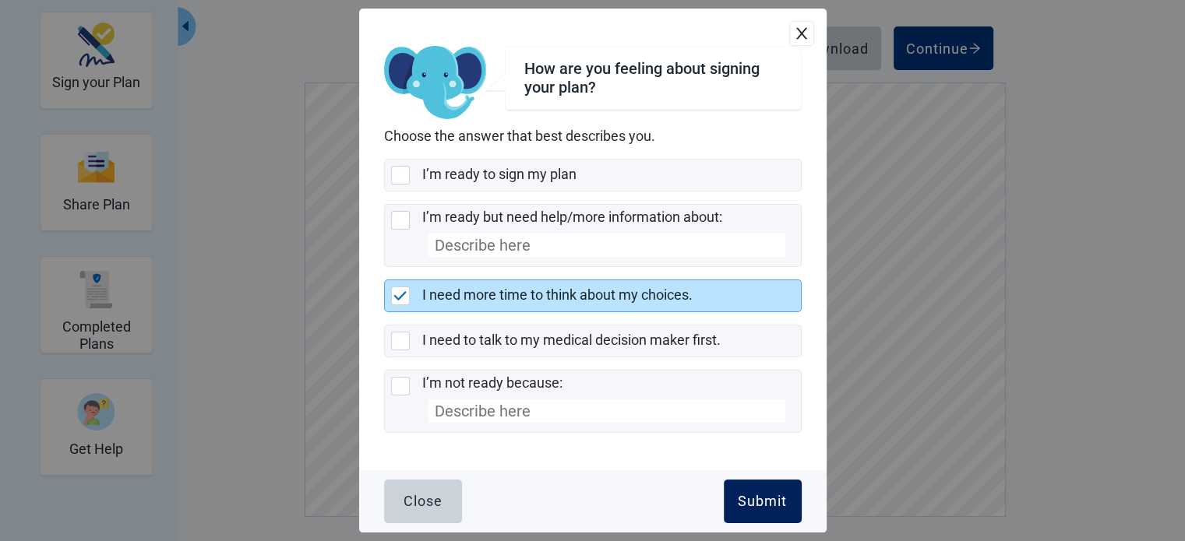
click at [745, 502] on div "Submit" at bounding box center [762, 502] width 49 height 16
